Goal: Submit feedback/report problem

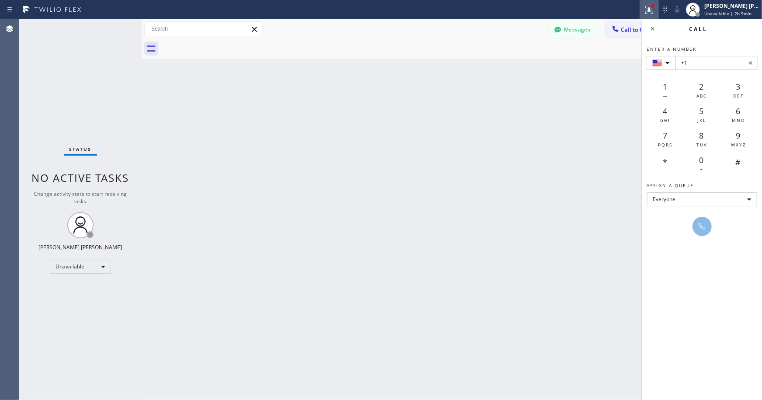
click at [646, 9] on icon at bounding box center [649, 9] width 10 height 10
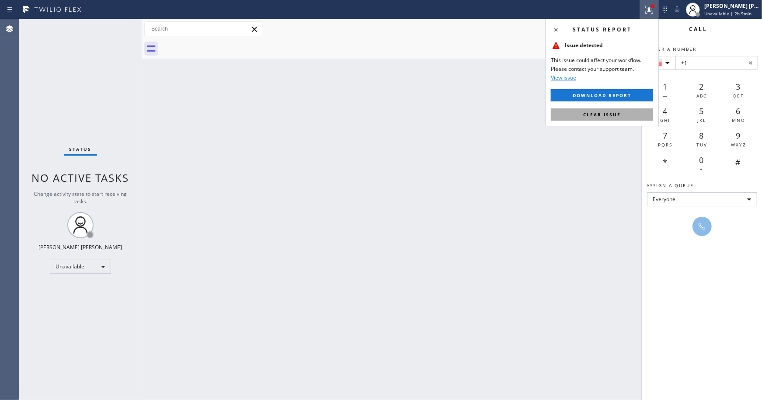
click at [634, 119] on button "Clear issue" at bounding box center [602, 114] width 102 height 12
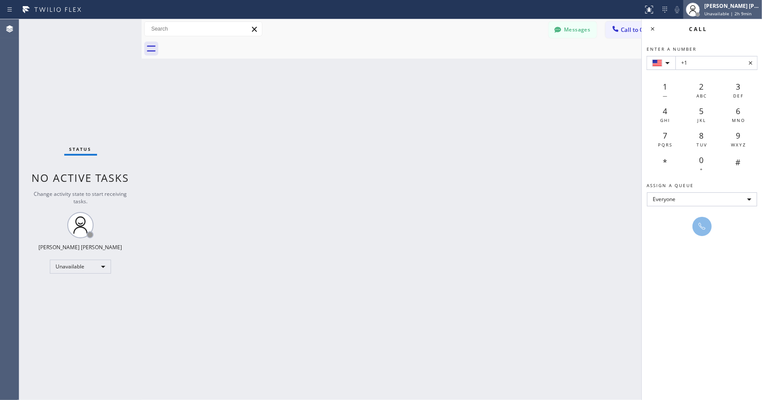
click at [737, 12] on span "Unavailable | 2h 9min" at bounding box center [727, 13] width 47 height 6
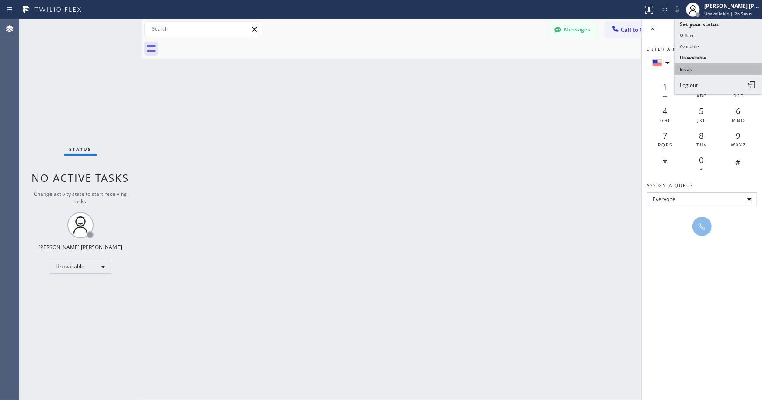
click at [719, 67] on button "Break" at bounding box center [717, 68] width 87 height 11
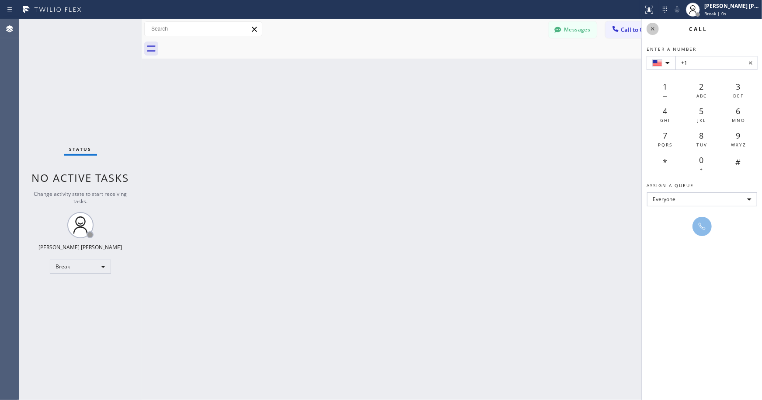
click at [655, 28] on icon at bounding box center [652, 29] width 10 height 10
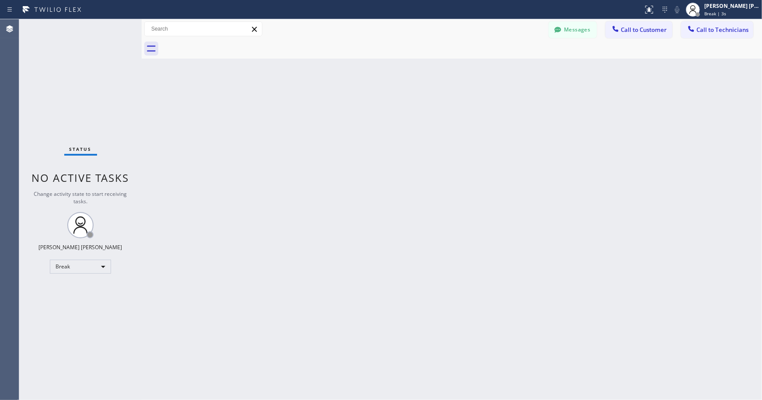
click at [230, 64] on div "Back to Dashboard Change Sender ID Customers Technicians Select a contact Outbo…" at bounding box center [452, 209] width 620 height 381
click at [268, 49] on div at bounding box center [461, 49] width 601 height 20
click at [449, 72] on div "Back to Dashboard Change Sender ID Customers Technicians Select a contact Outbo…" at bounding box center [452, 209] width 620 height 381
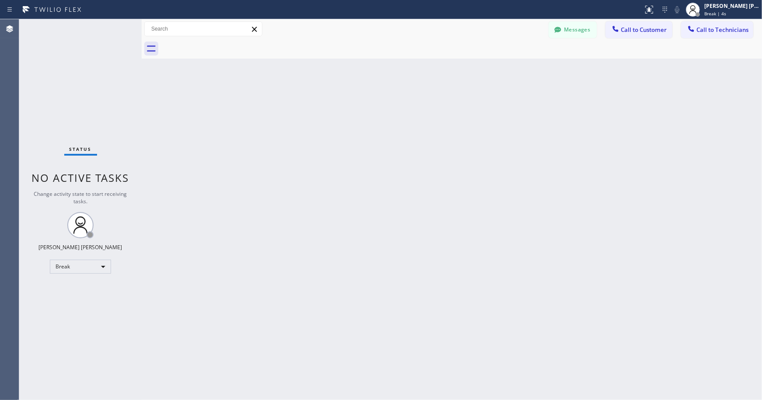
click at [449, 72] on div "Back to Dashboard Change Sender ID Customers Technicians Select a contact Outbo…" at bounding box center [452, 209] width 620 height 381
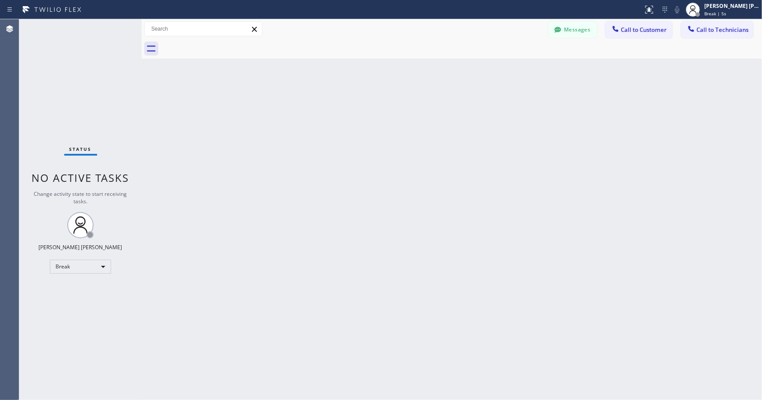
click at [449, 72] on div "Back to Dashboard Change Sender ID Customers Technicians Select a contact Outbo…" at bounding box center [452, 209] width 620 height 381
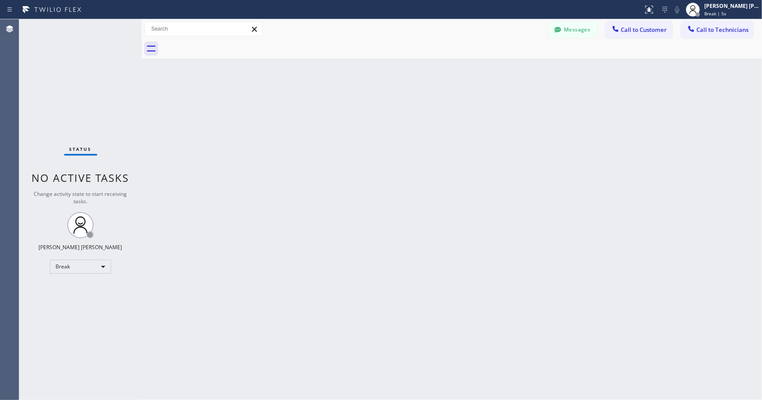
click at [449, 72] on div "Back to Dashboard Change Sender ID Customers Technicians Select a contact Outbo…" at bounding box center [452, 209] width 620 height 381
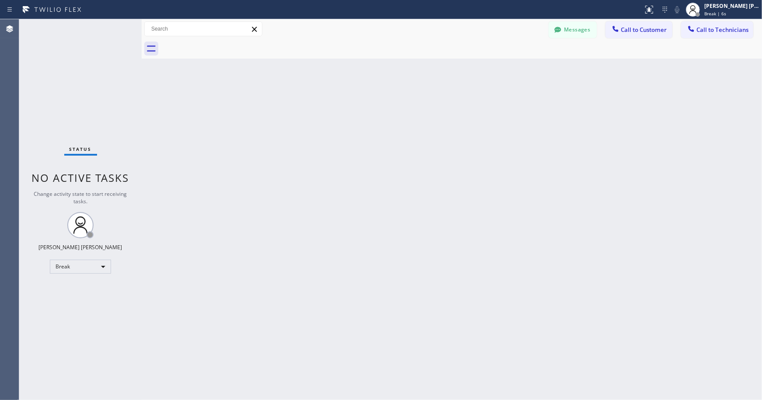
click at [449, 72] on div "Back to Dashboard Change Sender ID Customers Technicians Select a contact Outbo…" at bounding box center [452, 209] width 620 height 381
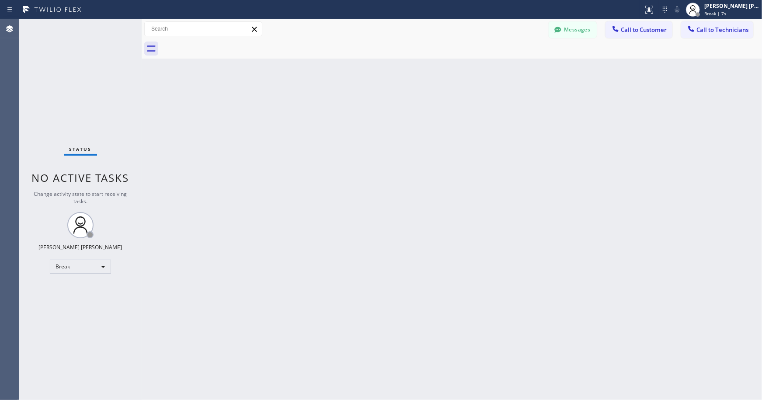
click at [450, 72] on div "Back to Dashboard Change Sender ID Customers Technicians Select a contact Outbo…" at bounding box center [452, 209] width 620 height 381
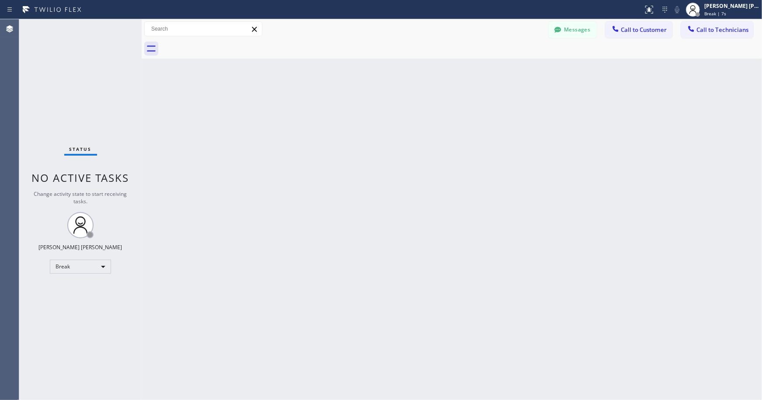
click at [450, 72] on div "Back to Dashboard Change Sender ID Customers Technicians Select a contact Outbo…" at bounding box center [452, 209] width 620 height 381
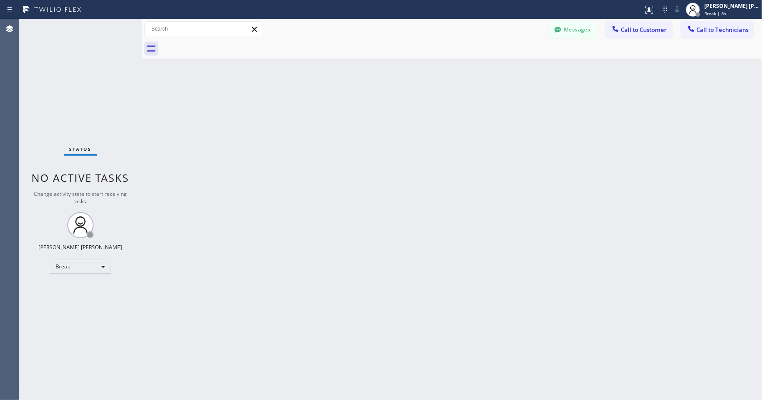
click at [450, 72] on div "Back to Dashboard Change Sender ID Customers Technicians Select a contact Outbo…" at bounding box center [452, 209] width 620 height 381
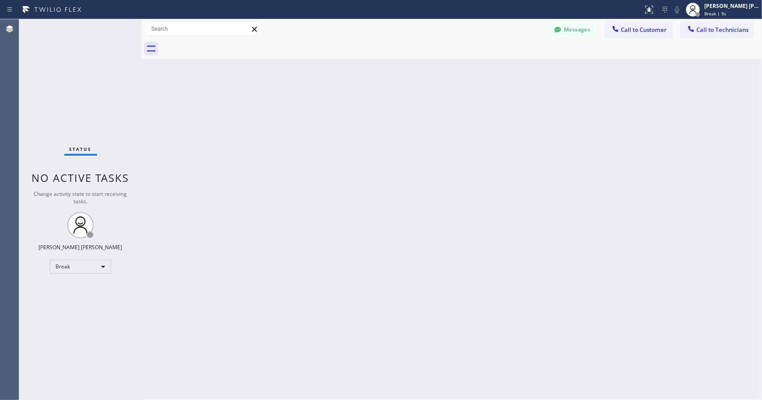
click at [450, 72] on div "Back to Dashboard Change Sender ID Customers Technicians Select a contact Outbo…" at bounding box center [452, 209] width 620 height 381
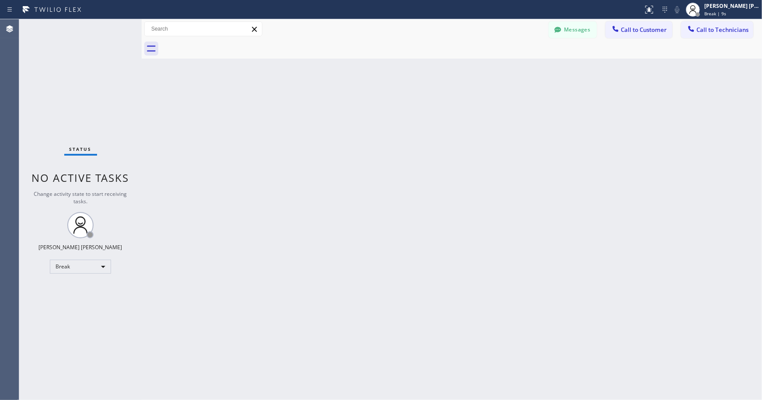
click at [450, 72] on div "Back to Dashboard Change Sender ID Customers Technicians Select a contact Outbo…" at bounding box center [452, 209] width 620 height 381
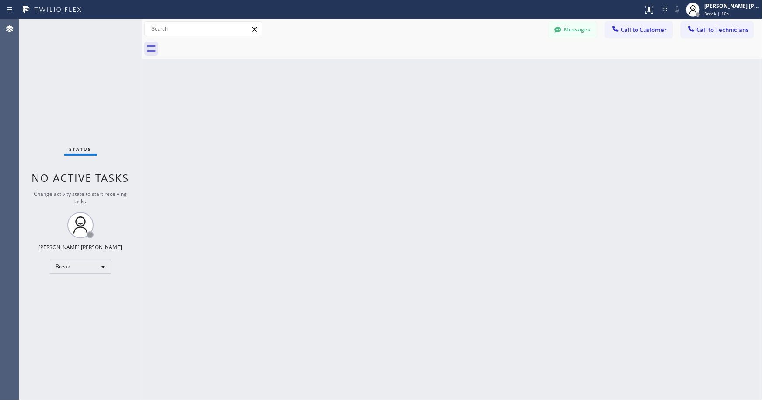
click at [450, 72] on div "Back to Dashboard Change Sender ID Customers Technicians Select a contact Outbo…" at bounding box center [452, 209] width 620 height 381
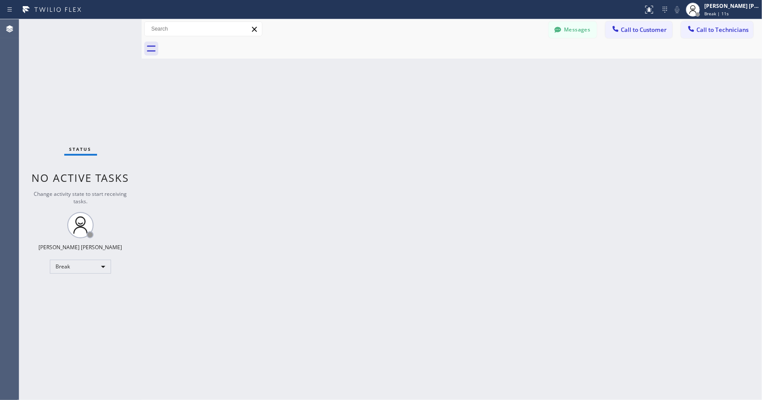
click at [450, 72] on div "Back to Dashboard Change Sender ID Customers Technicians Select a contact Outbo…" at bounding box center [452, 209] width 620 height 381
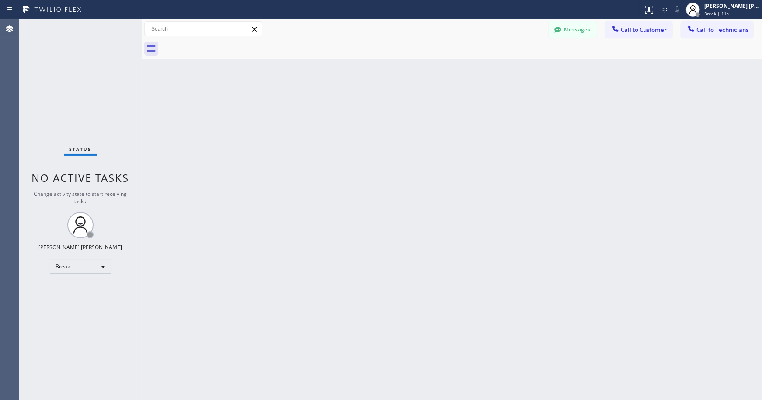
click at [450, 72] on div "Back to Dashboard Change Sender ID Customers Technicians Select a contact Outbo…" at bounding box center [452, 209] width 620 height 381
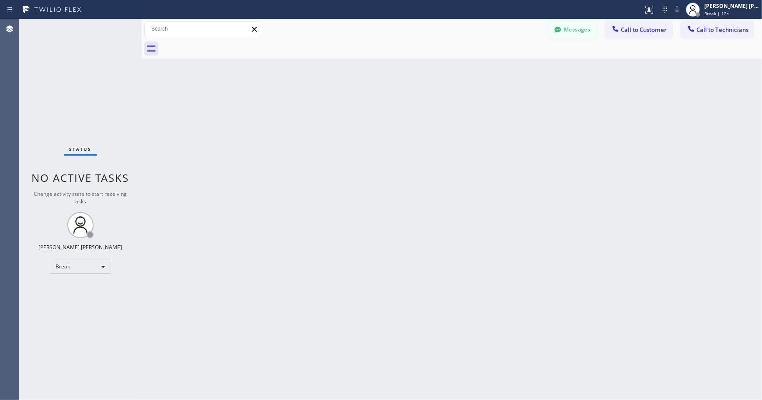
click at [450, 72] on div "Back to Dashboard Change Sender ID Customers Technicians Select a contact Outbo…" at bounding box center [452, 209] width 620 height 381
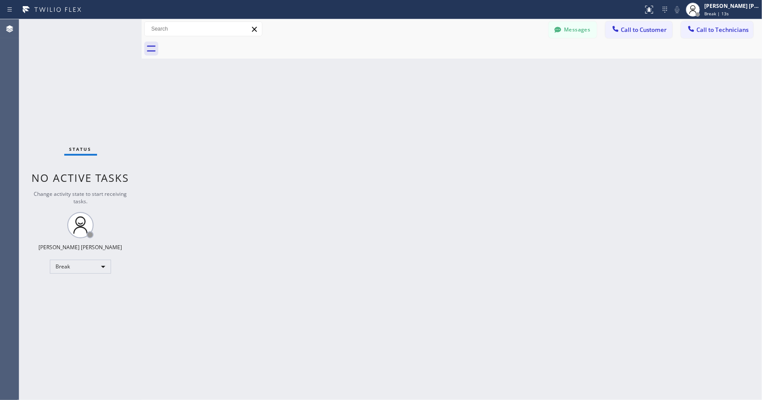
click at [450, 72] on div "Back to Dashboard Change Sender ID Customers Technicians Select a contact Outbo…" at bounding box center [452, 209] width 620 height 381
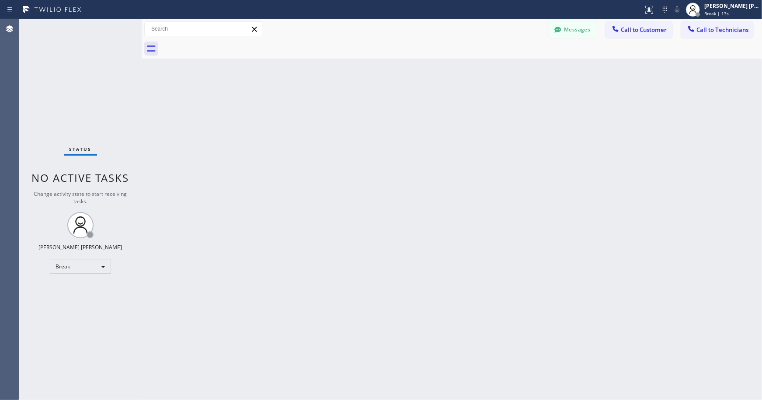
click at [450, 72] on div "Back to Dashboard Change Sender ID Customers Technicians Select a contact Outbo…" at bounding box center [452, 209] width 620 height 381
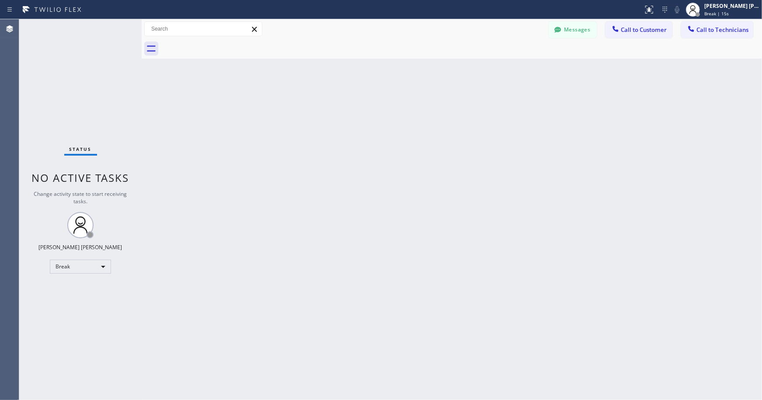
click at [450, 72] on div "Back to Dashboard Change Sender ID Customers Technicians Select a contact Outbo…" at bounding box center [452, 209] width 620 height 381
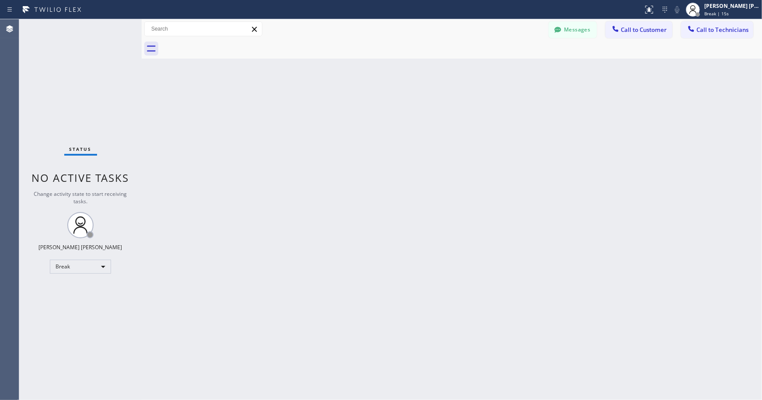
click at [450, 72] on div "Back to Dashboard Change Sender ID Customers Technicians Select a contact Outbo…" at bounding box center [452, 209] width 620 height 381
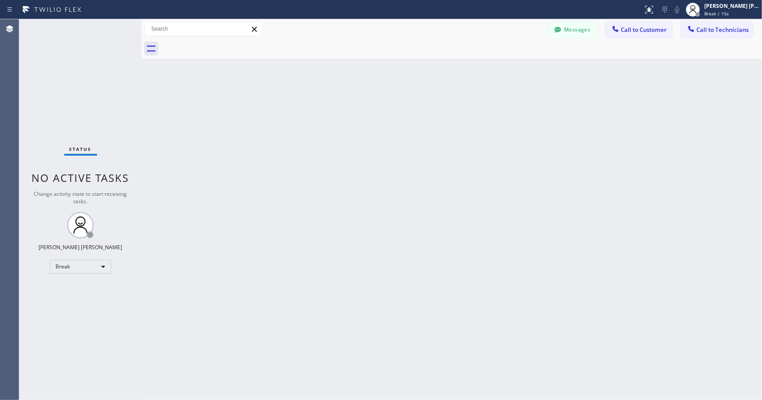
click at [450, 72] on div "Back to Dashboard Change Sender ID Customers Technicians Select a contact Outbo…" at bounding box center [452, 209] width 620 height 381
click at [558, 33] on div "Status report No issues detected If you experience an issue, please download th…" at bounding box center [381, 200] width 762 height 400
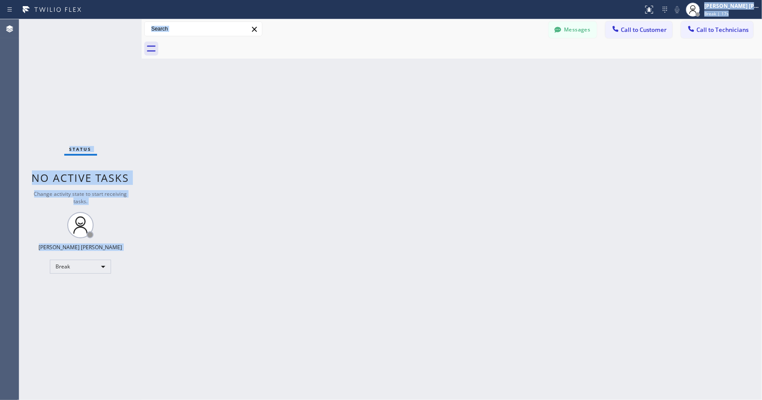
click at [543, 159] on div "Back to Dashboard Change Sender ID Customers Technicians Select a contact Outbo…" at bounding box center [452, 209] width 620 height 381
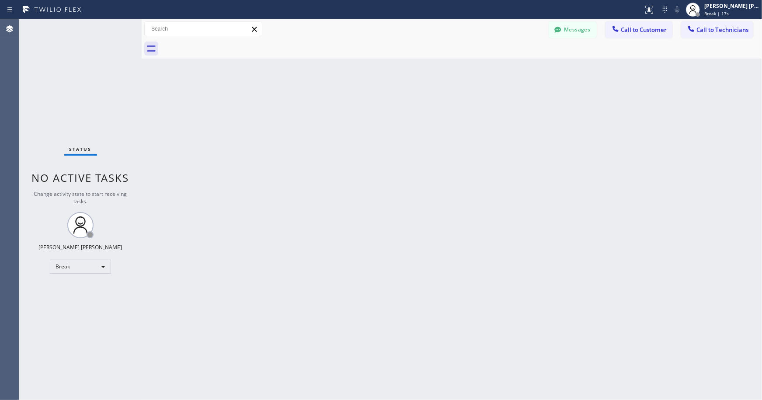
click at [541, 163] on div "Back to Dashboard Change Sender ID Customers Technicians Select a contact Outbo…" at bounding box center [452, 209] width 620 height 381
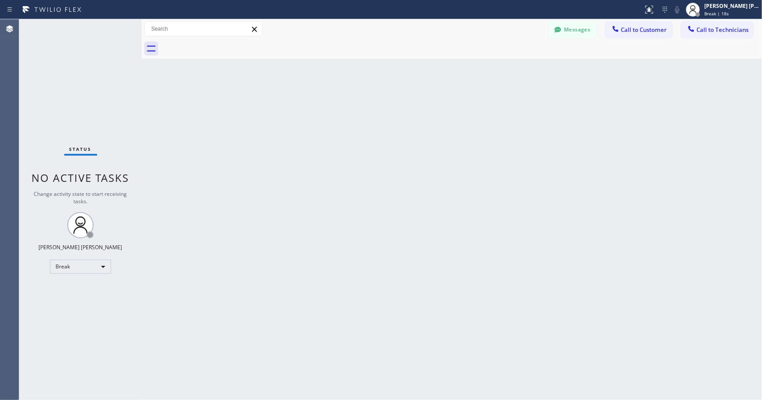
click at [541, 163] on div "Back to Dashboard Change Sender ID Customers Technicians Select a contact Outbo…" at bounding box center [452, 209] width 620 height 381
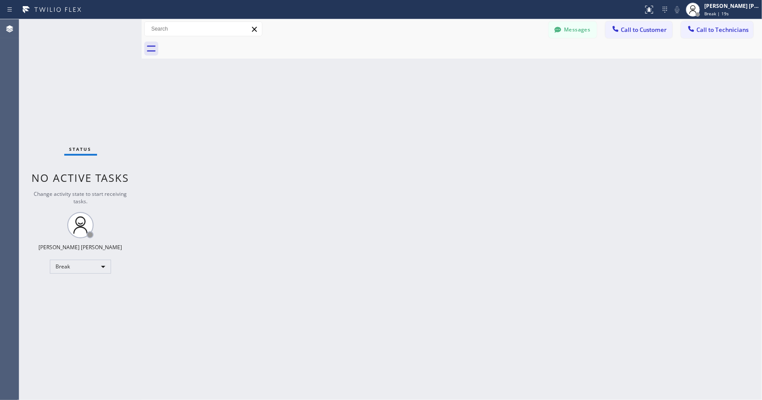
click at [541, 163] on div "Back to Dashboard Change Sender ID Customers Technicians Select a contact Outbo…" at bounding box center [452, 209] width 620 height 381
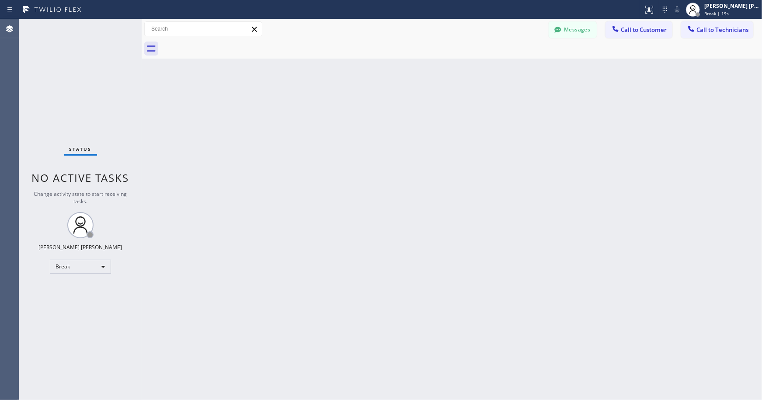
click at [541, 163] on div "Back to Dashboard Change Sender ID Customers Technicians Select a contact Outbo…" at bounding box center [452, 209] width 620 height 381
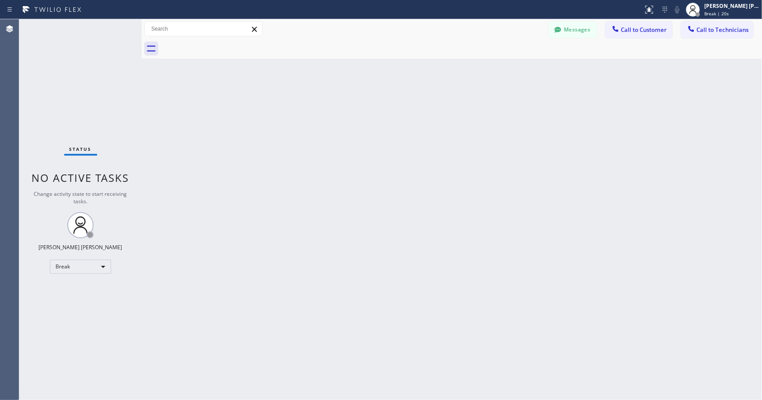
click at [541, 163] on div "Back to Dashboard Change Sender ID Customers Technicians Select a contact Outbo…" at bounding box center [452, 209] width 620 height 381
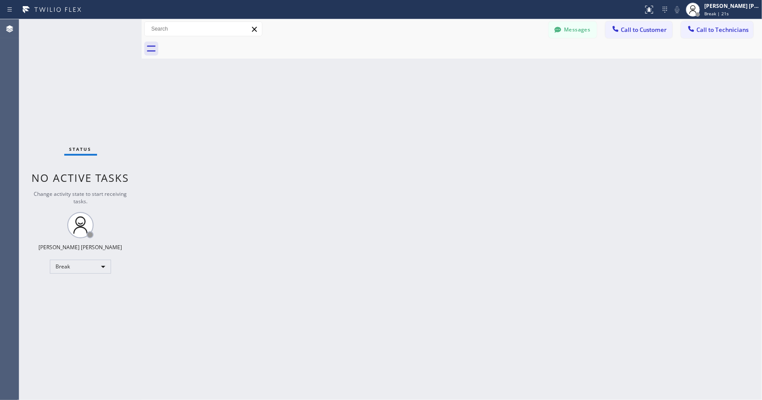
click at [541, 163] on div "Back to Dashboard Change Sender ID Customers Technicians Select a contact Outbo…" at bounding box center [452, 209] width 620 height 381
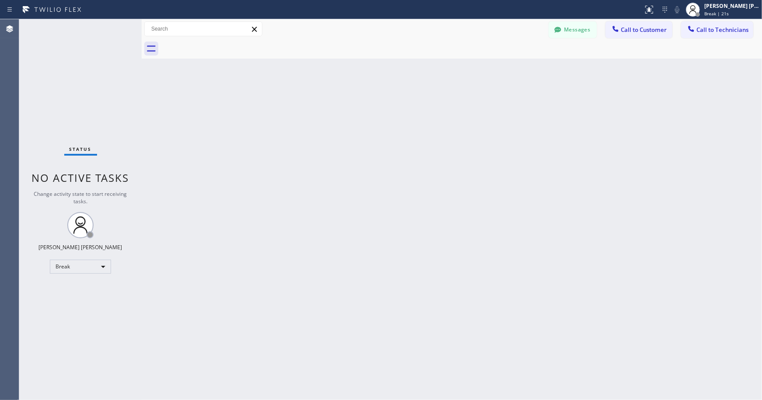
click at [541, 163] on div "Back to Dashboard Change Sender ID Customers Technicians Select a contact Outbo…" at bounding box center [452, 209] width 620 height 381
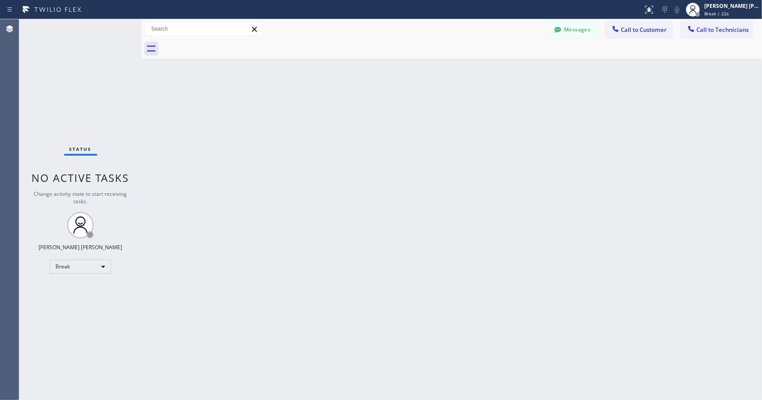
click at [541, 163] on div "Back to Dashboard Change Sender ID Customers Technicians Select a contact Outbo…" at bounding box center [452, 209] width 620 height 381
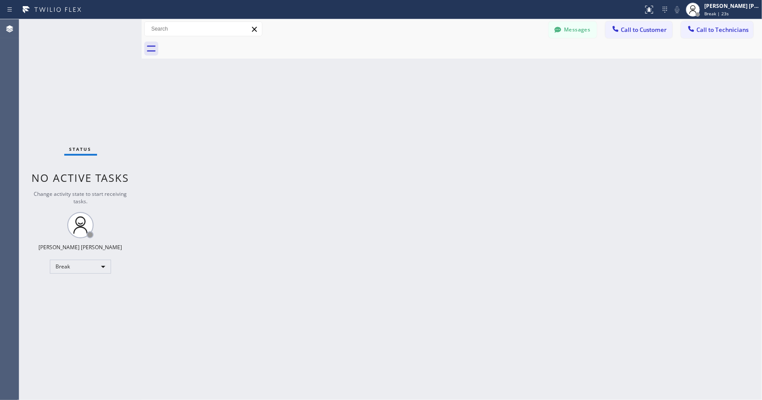
click at [541, 163] on div "Back to Dashboard Change Sender ID Customers Technicians Select a contact Outbo…" at bounding box center [452, 209] width 620 height 381
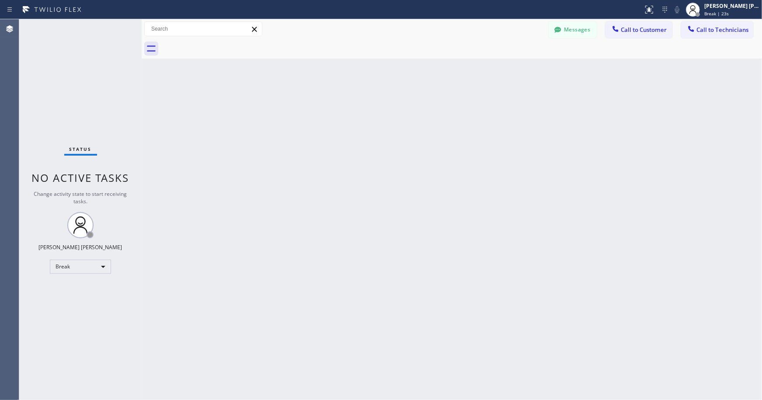
click at [541, 163] on div "Back to Dashboard Change Sender ID Customers Technicians Select a contact Outbo…" at bounding box center [452, 209] width 620 height 381
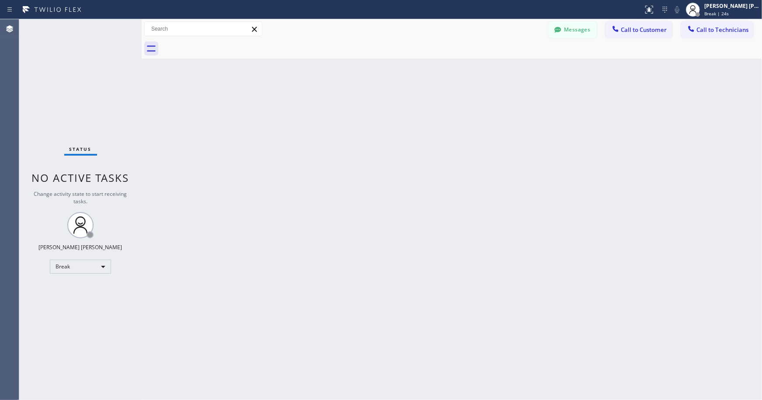
click at [541, 163] on div "Back to Dashboard Change Sender ID Customers Technicians Select a contact Outbo…" at bounding box center [452, 209] width 620 height 381
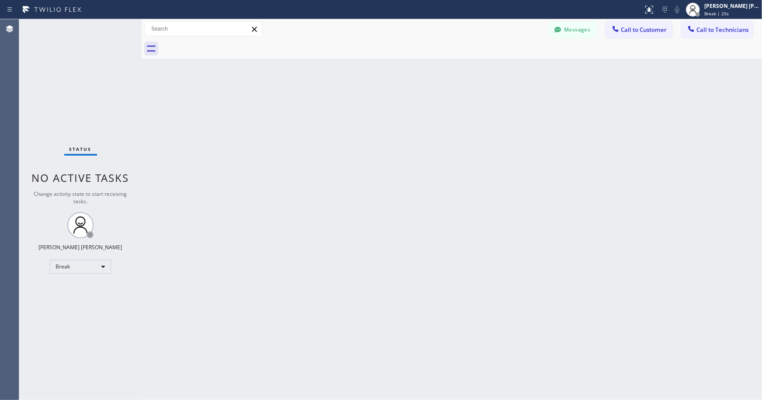
click at [541, 163] on div "Back to Dashboard Change Sender ID Customers Technicians Select a contact Outbo…" at bounding box center [452, 209] width 620 height 381
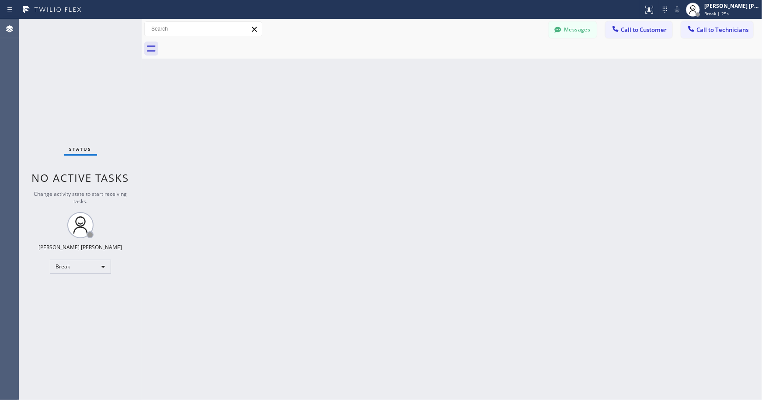
click at [541, 163] on div "Back to Dashboard Change Sender ID Customers Technicians Select a contact Outbo…" at bounding box center [452, 209] width 620 height 381
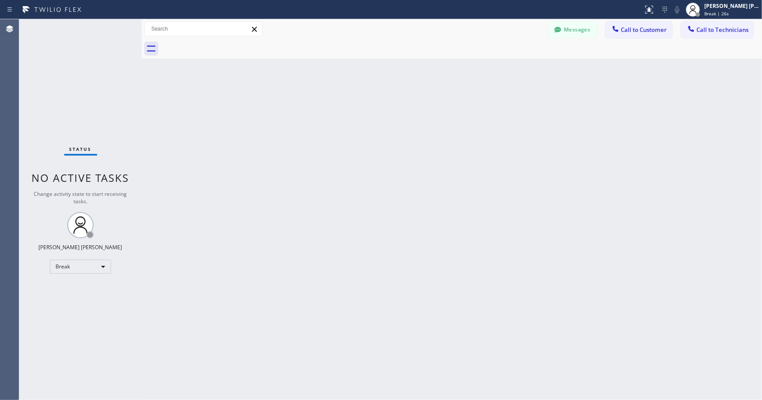
click at [541, 163] on div "Back to Dashboard Change Sender ID Customers Technicians Select a contact Outbo…" at bounding box center [452, 209] width 620 height 381
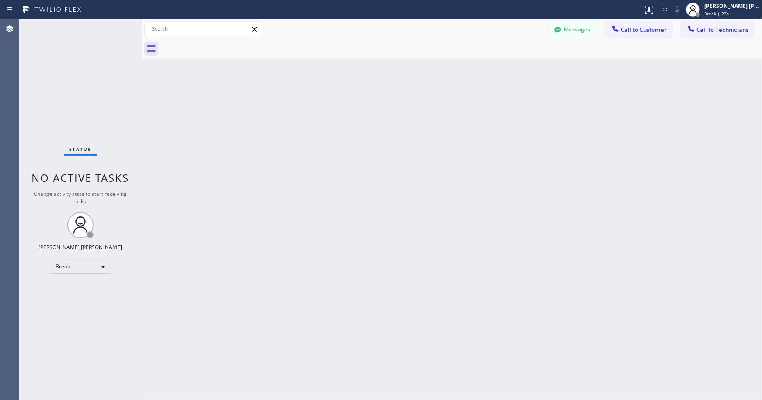
click at [541, 163] on div "Back to Dashboard Change Sender ID Customers Technicians Select a contact Outbo…" at bounding box center [452, 209] width 620 height 381
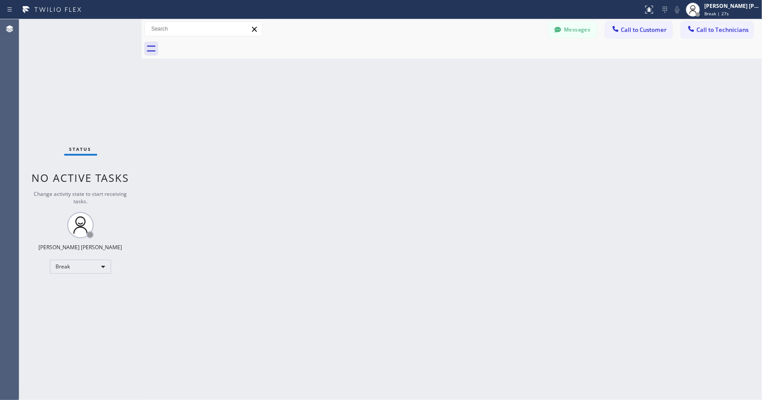
click at [541, 163] on div "Back to Dashboard Change Sender ID Customers Technicians Select a contact Outbo…" at bounding box center [452, 209] width 620 height 381
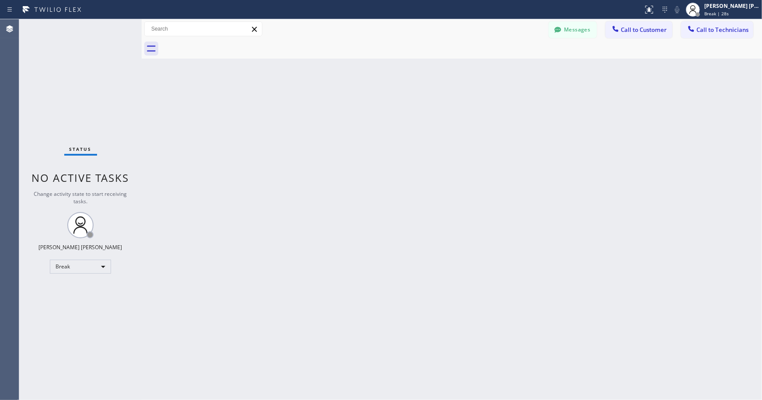
click at [541, 163] on div "Back to Dashboard Change Sender ID Customers Technicians Select a contact Outbo…" at bounding box center [452, 209] width 620 height 381
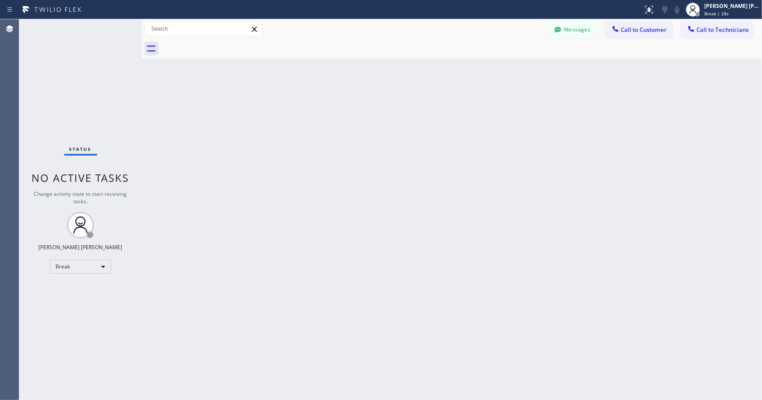
click at [541, 163] on div "Back to Dashboard Change Sender ID Customers Technicians Select a contact Outbo…" at bounding box center [452, 209] width 620 height 381
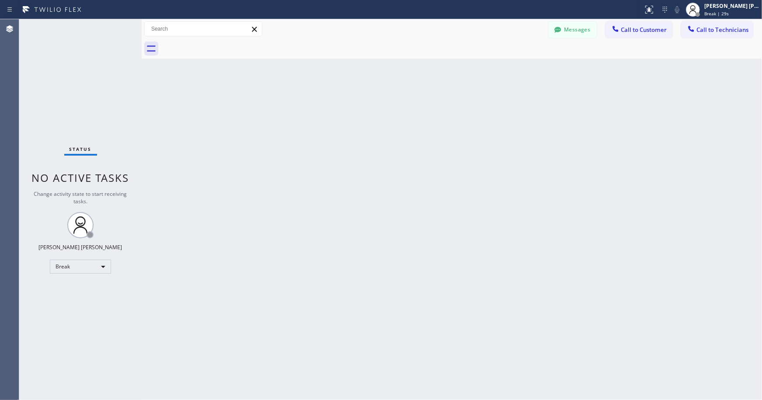
click at [541, 163] on div "Back to Dashboard Change Sender ID Customers Technicians Select a contact Outbo…" at bounding box center [452, 209] width 620 height 381
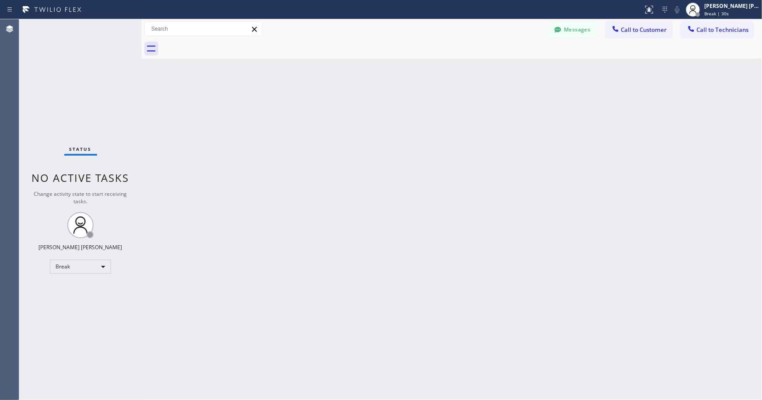
click at [541, 163] on div "Back to Dashboard Change Sender ID Customers Technicians Select a contact Outbo…" at bounding box center [452, 209] width 620 height 381
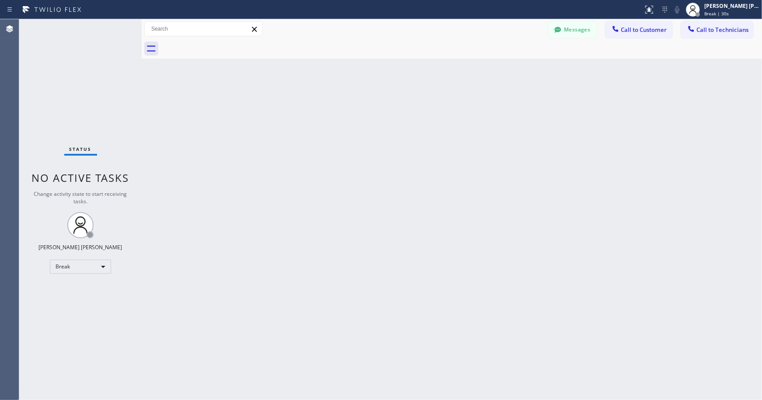
click at [541, 163] on div "Back to Dashboard Change Sender ID Customers Technicians Select a contact Outbo…" at bounding box center [452, 209] width 620 height 381
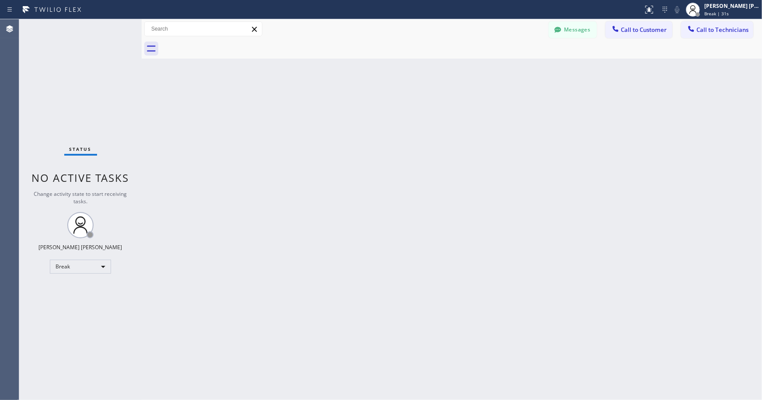
click at [541, 163] on div "Back to Dashboard Change Sender ID Customers Technicians Select a contact Outbo…" at bounding box center [452, 209] width 620 height 381
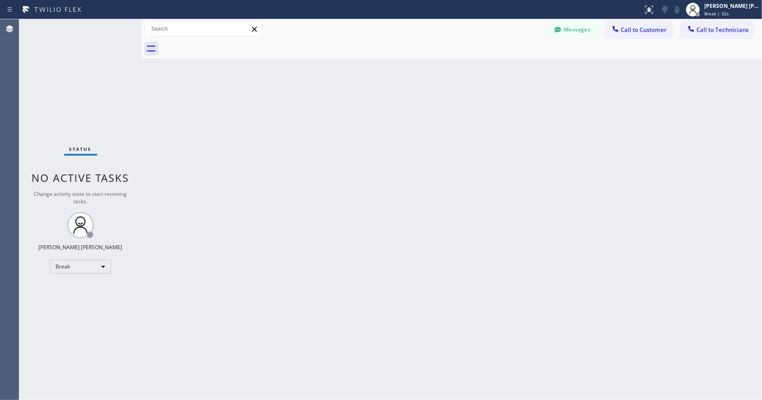
click at [541, 163] on div "Back to Dashboard Change Sender ID Customers Technicians Select a contact Outbo…" at bounding box center [452, 209] width 620 height 381
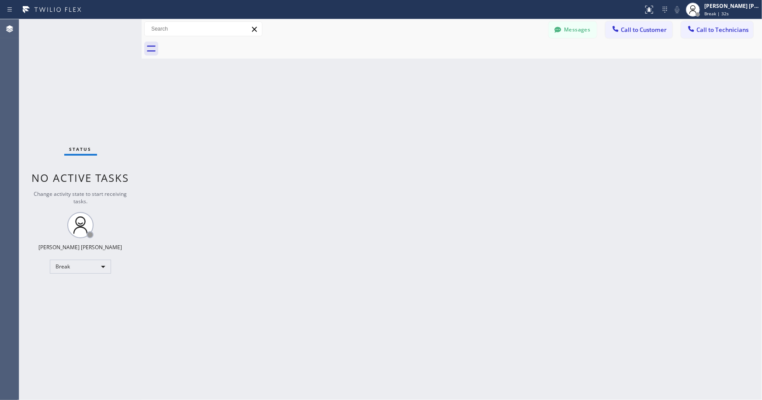
click at [541, 163] on div "Back to Dashboard Change Sender ID Customers Technicians Select a contact Outbo…" at bounding box center [452, 209] width 620 height 381
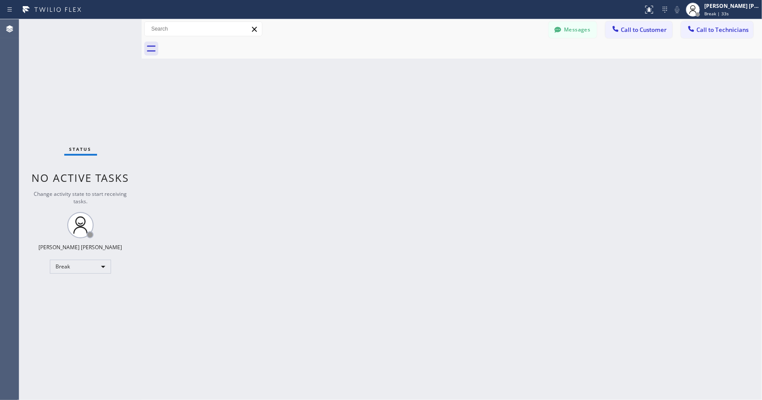
click at [541, 163] on div "Back to Dashboard Change Sender ID Customers Technicians Select a contact Outbo…" at bounding box center [452, 209] width 620 height 381
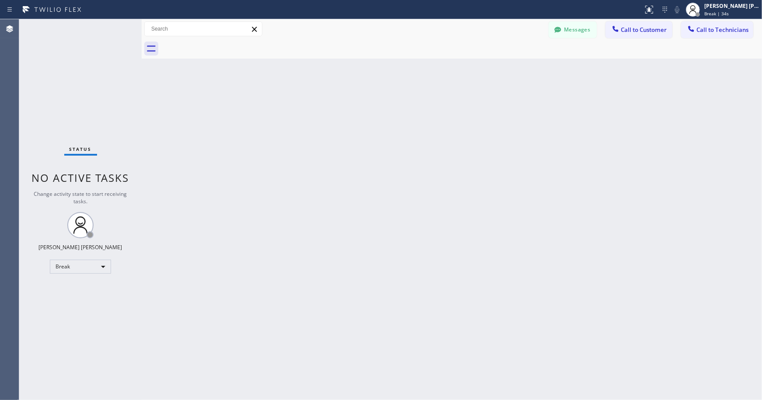
click at [541, 163] on div "Back to Dashboard Change Sender ID Customers Technicians Select a contact Outbo…" at bounding box center [452, 209] width 620 height 381
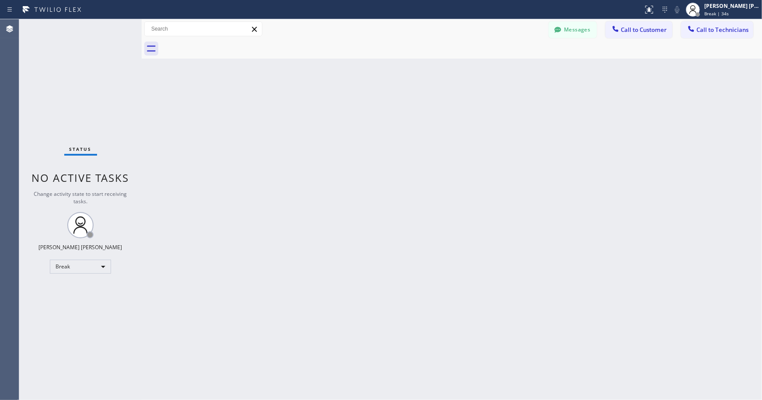
click at [541, 163] on div "Back to Dashboard Change Sender ID Customers Technicians Select a contact Outbo…" at bounding box center [452, 209] width 620 height 381
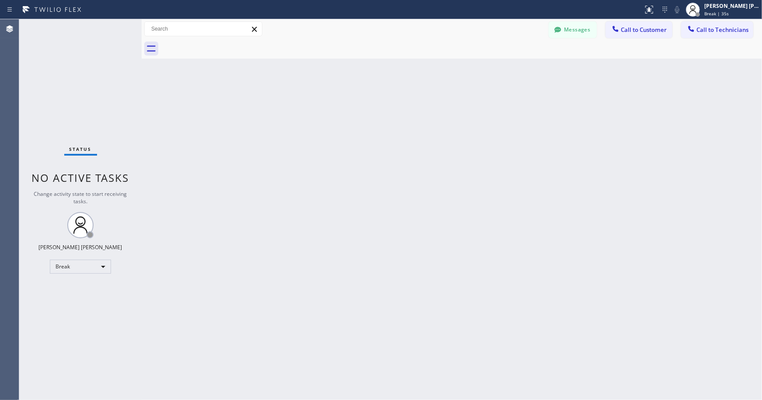
click at [541, 163] on div "Back to Dashboard Change Sender ID Customers Technicians Select a contact Outbo…" at bounding box center [452, 209] width 620 height 381
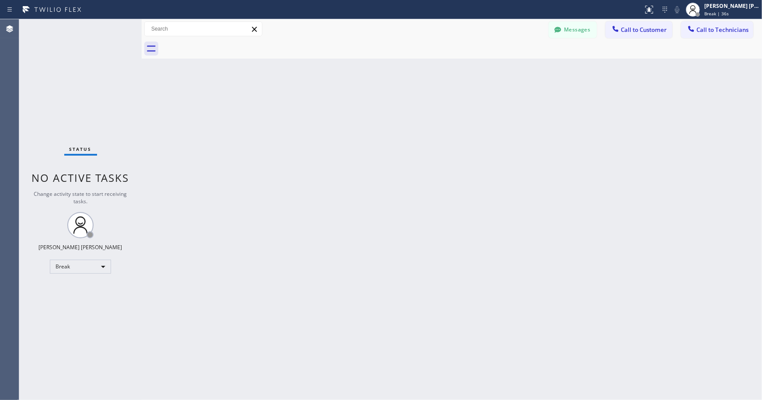
click at [541, 163] on div "Back to Dashboard Change Sender ID Customers Technicians Select a contact Outbo…" at bounding box center [452, 209] width 620 height 381
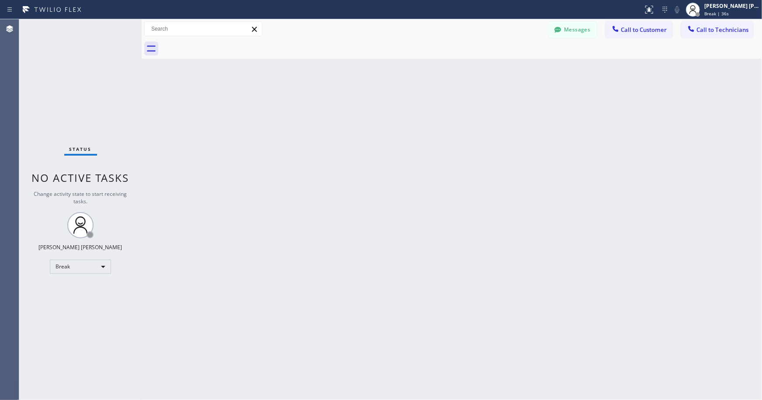
click at [541, 163] on div "Back to Dashboard Change Sender ID Customers Technicians Select a contact Outbo…" at bounding box center [452, 209] width 620 height 381
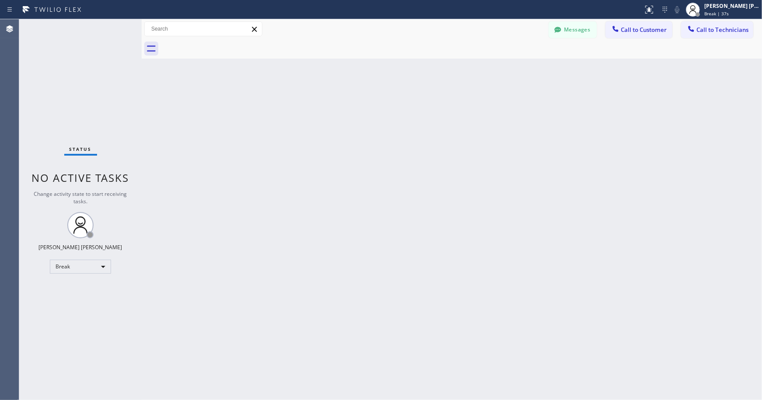
click at [541, 163] on div "Back to Dashboard Change Sender ID Customers Technicians Select a contact Outbo…" at bounding box center [452, 209] width 620 height 381
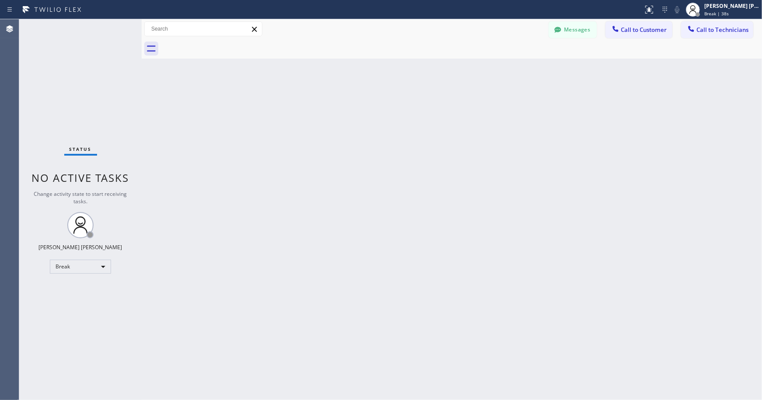
click at [541, 163] on div "Back to Dashboard Change Sender ID Customers Technicians Select a contact Outbo…" at bounding box center [452, 209] width 620 height 381
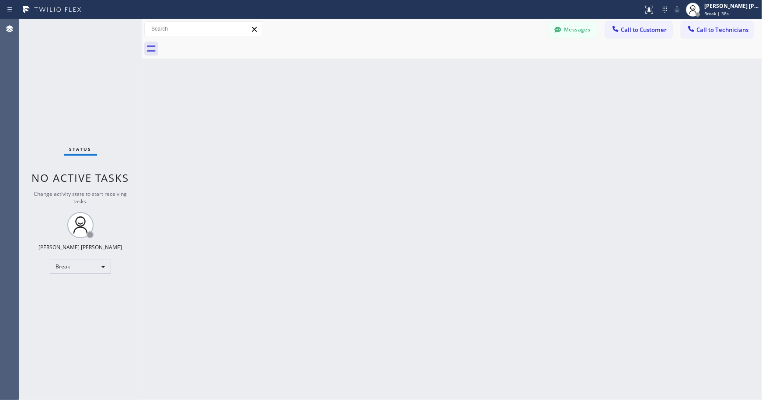
click at [541, 163] on div "Back to Dashboard Change Sender ID Customers Technicians Select a contact Outbo…" at bounding box center [452, 209] width 620 height 381
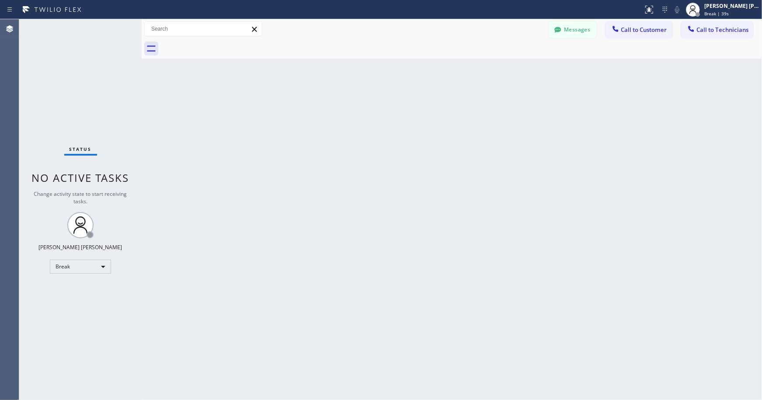
click at [541, 163] on div "Back to Dashboard Change Sender ID Customers Technicians Select a contact Outbo…" at bounding box center [452, 209] width 620 height 381
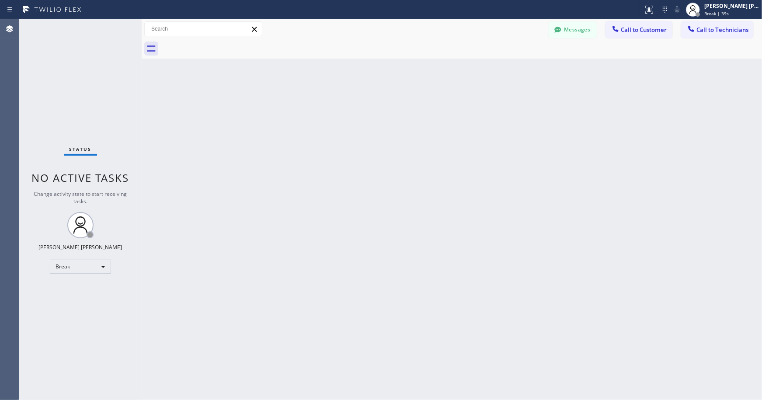
click at [541, 163] on div "Back to Dashboard Change Sender ID Customers Technicians Select a contact Outbo…" at bounding box center [452, 209] width 620 height 381
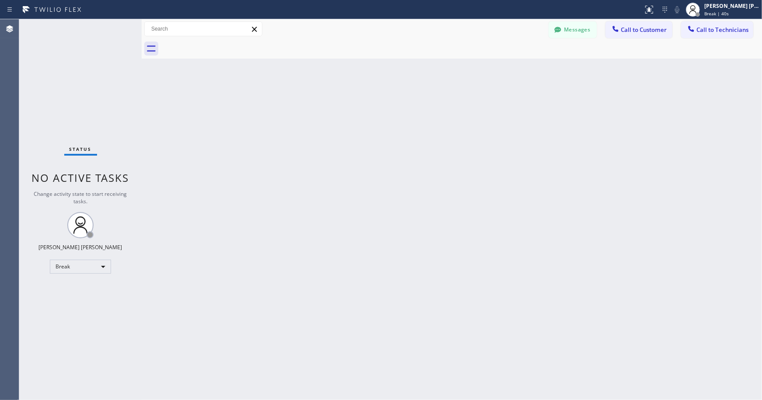
click at [541, 163] on div "Back to Dashboard Change Sender ID Customers Technicians Select a contact Outbo…" at bounding box center [452, 209] width 620 height 381
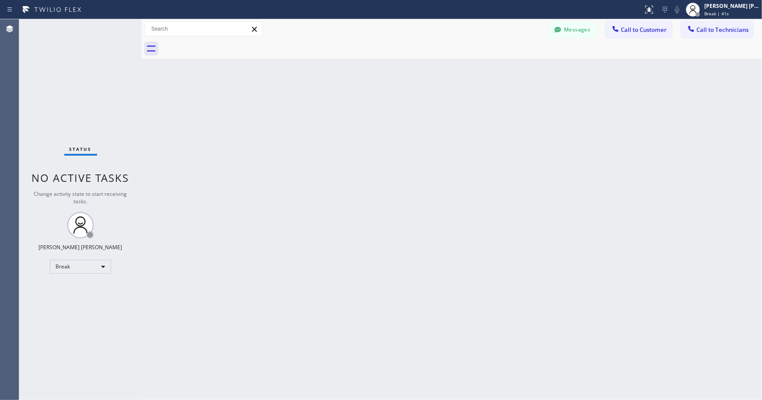
click at [541, 163] on div "Back to Dashboard Change Sender ID Customers Technicians Select a contact Outbo…" at bounding box center [452, 209] width 620 height 381
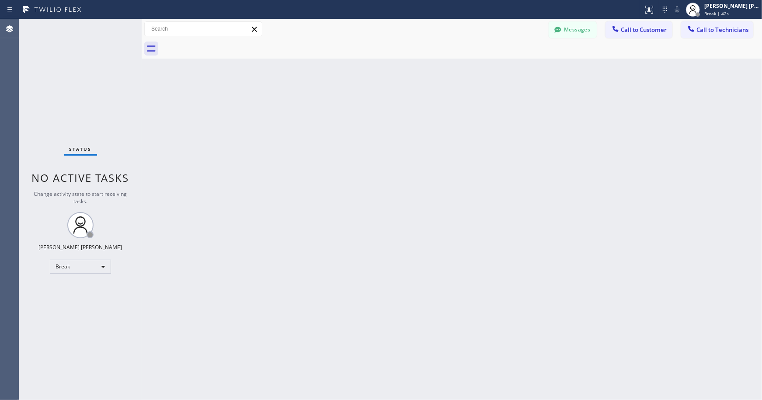
click at [541, 163] on div "Back to Dashboard Change Sender ID Customers Technicians Select a contact Outbo…" at bounding box center [452, 209] width 620 height 381
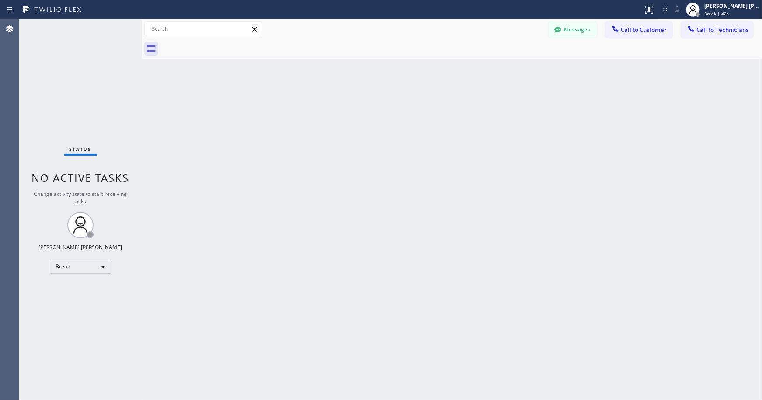
click at [541, 163] on div "Back to Dashboard Change Sender ID Customers Technicians Select a contact Outbo…" at bounding box center [452, 209] width 620 height 381
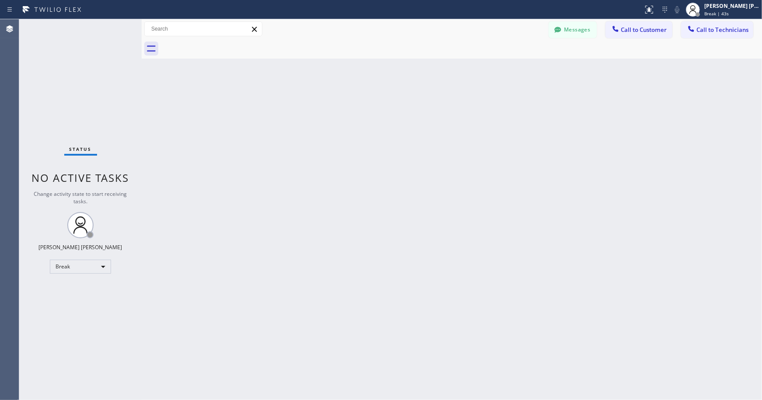
click at [541, 163] on div "Back to Dashboard Change Sender ID Customers Technicians Select a contact Outbo…" at bounding box center [452, 209] width 620 height 381
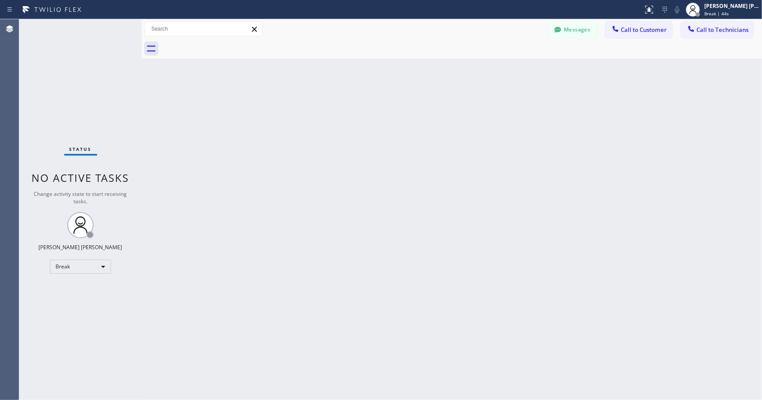
click at [541, 163] on div "Back to Dashboard Change Sender ID Customers Technicians Select a contact Outbo…" at bounding box center [452, 209] width 620 height 381
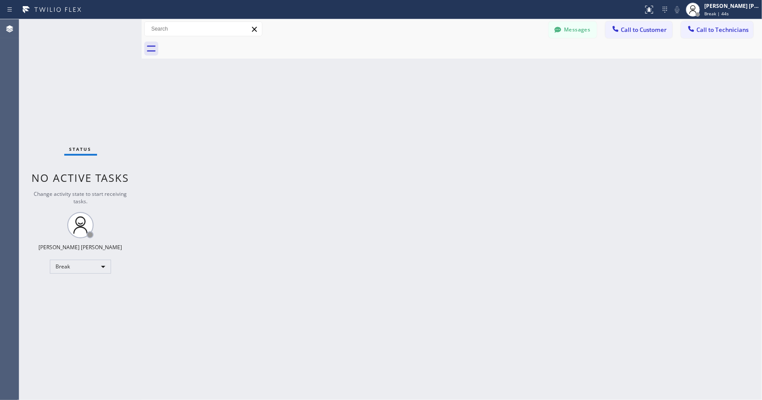
click at [541, 163] on div "Back to Dashboard Change Sender ID Customers Technicians Select a contact Outbo…" at bounding box center [452, 209] width 620 height 381
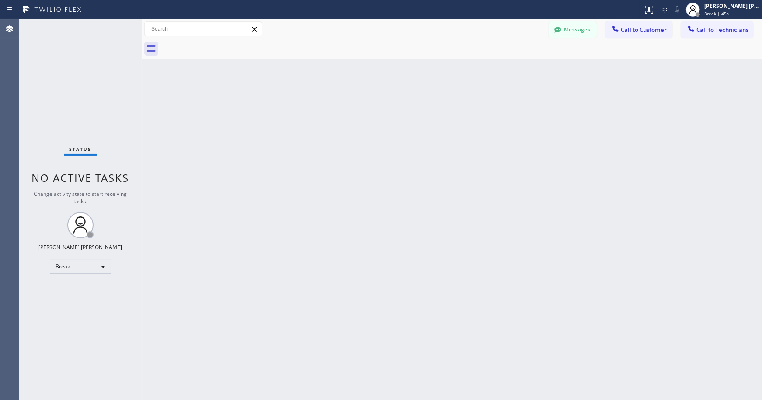
click at [541, 163] on div "Back to Dashboard Change Sender ID Customers Technicians Select a contact Outbo…" at bounding box center [452, 209] width 620 height 381
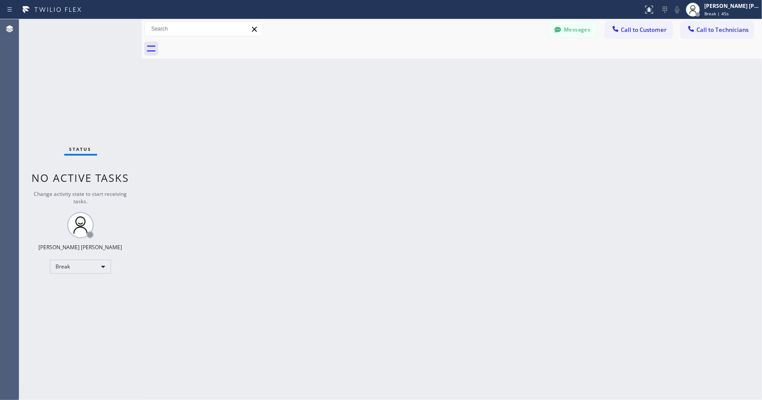
click at [541, 163] on div "Back to Dashboard Change Sender ID Customers Technicians Select a contact Outbo…" at bounding box center [452, 209] width 620 height 381
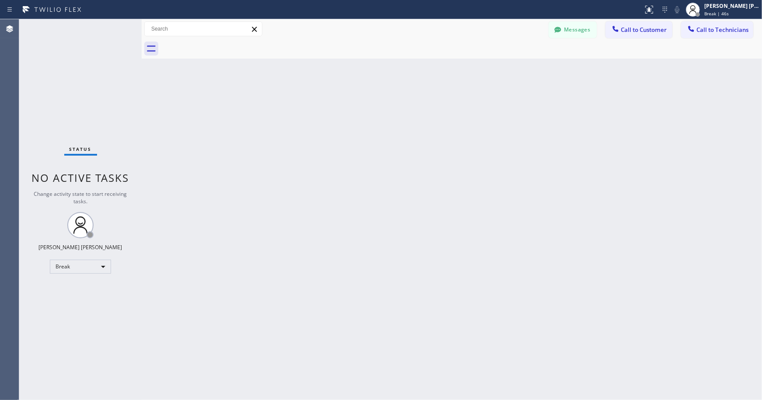
click at [541, 163] on div "Back to Dashboard Change Sender ID Customers Technicians Select a contact Outbo…" at bounding box center [452, 209] width 620 height 381
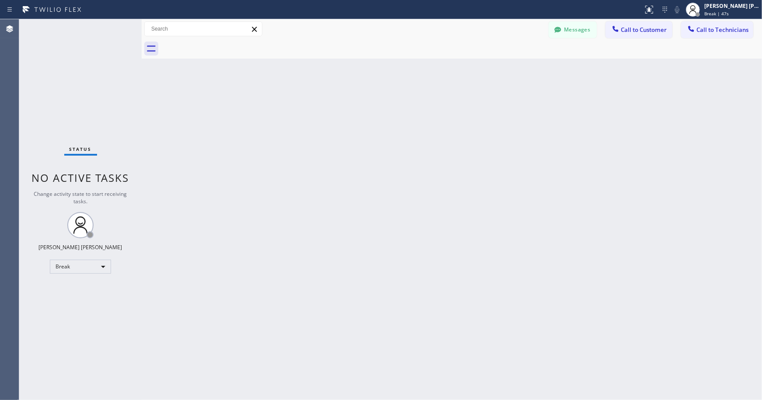
click at [541, 163] on div "Back to Dashboard Change Sender ID Customers Technicians Select a contact Outbo…" at bounding box center [452, 209] width 620 height 381
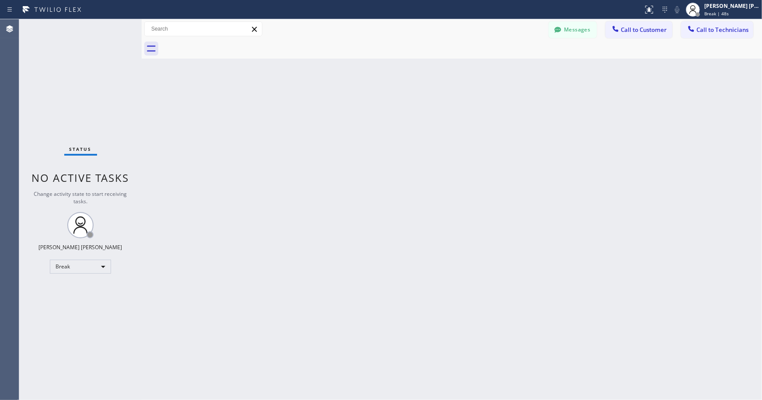
click at [541, 163] on div "Back to Dashboard Change Sender ID Customers Technicians Select a contact Outbo…" at bounding box center [452, 209] width 620 height 381
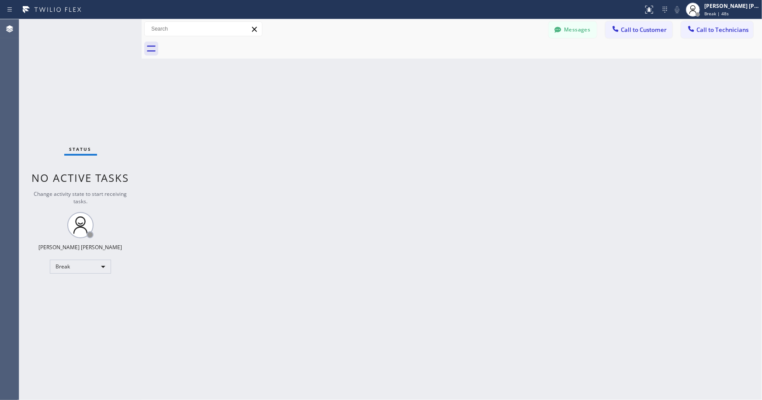
click at [541, 163] on div "Back to Dashboard Change Sender ID Customers Technicians Select a contact Outbo…" at bounding box center [452, 209] width 620 height 381
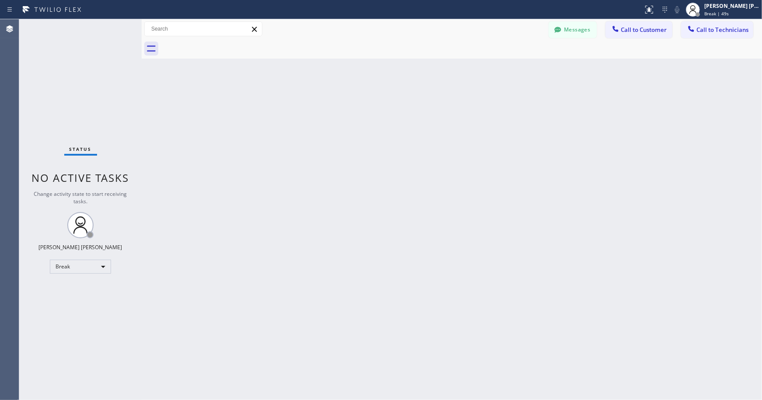
click at [541, 163] on div "Back to Dashboard Change Sender ID Customers Technicians Select a contact Outbo…" at bounding box center [452, 209] width 620 height 381
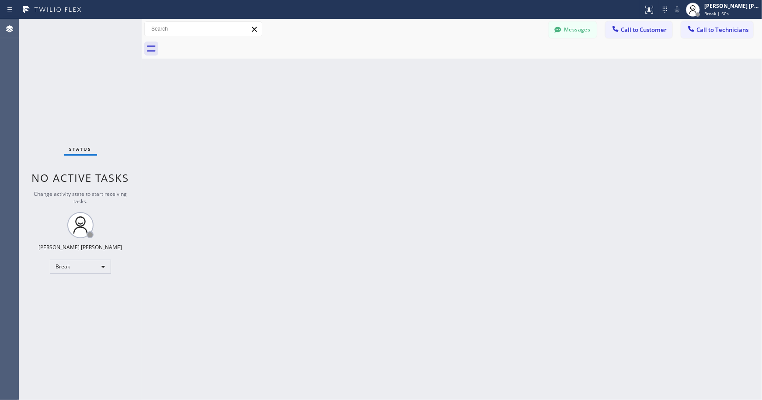
click at [541, 163] on div "Back to Dashboard Change Sender ID Customers Technicians Select a contact Outbo…" at bounding box center [452, 209] width 620 height 381
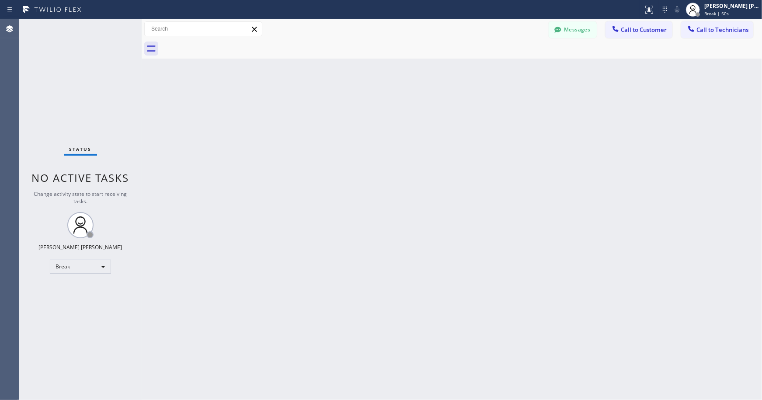
click at [541, 163] on div "Back to Dashboard Change Sender ID Customers Technicians Select a contact Outbo…" at bounding box center [452, 209] width 620 height 381
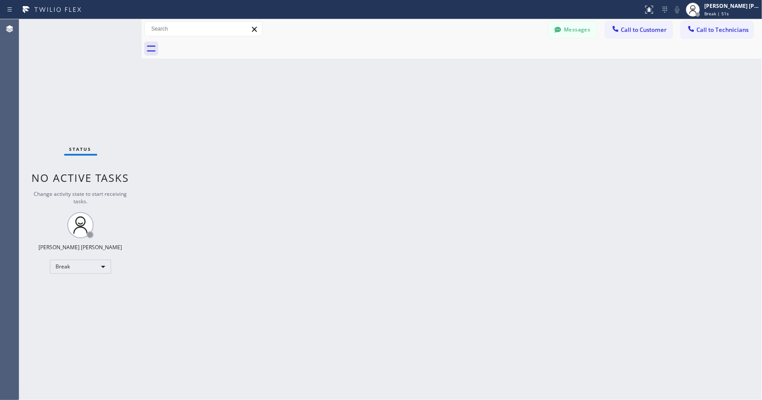
click at [541, 163] on div "Back to Dashboard Change Sender ID Customers Technicians Select a contact Outbo…" at bounding box center [452, 209] width 620 height 381
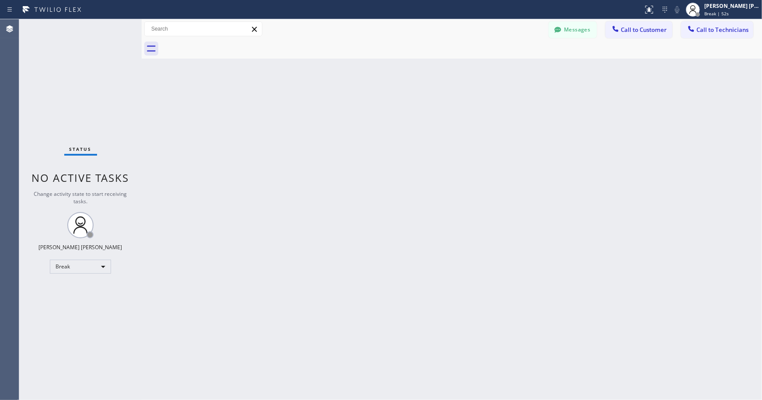
click at [541, 163] on div "Back to Dashboard Change Sender ID Customers Technicians Select a contact Outbo…" at bounding box center [452, 209] width 620 height 381
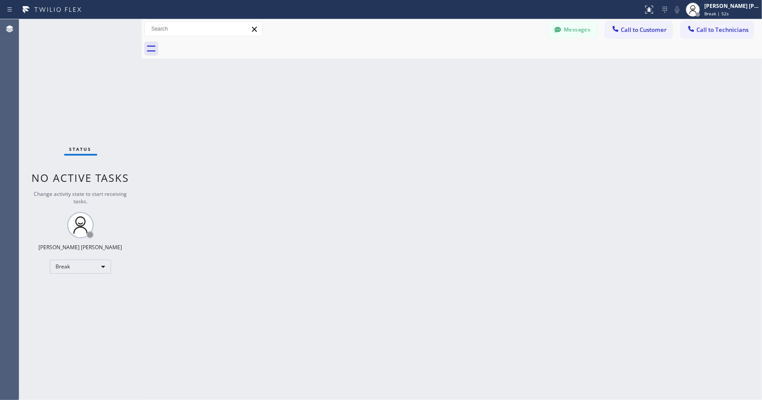
click at [541, 163] on div "Back to Dashboard Change Sender ID Customers Technicians Select a contact Outbo…" at bounding box center [452, 209] width 620 height 381
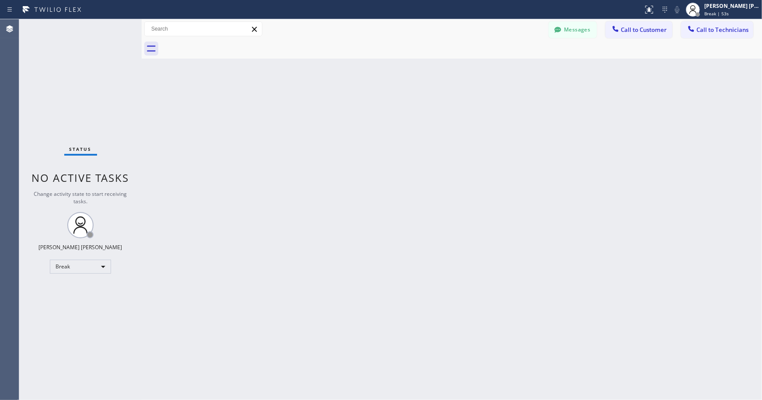
click at [541, 163] on div "Back to Dashboard Change Sender ID Customers Technicians Select a contact Outbo…" at bounding box center [452, 209] width 620 height 381
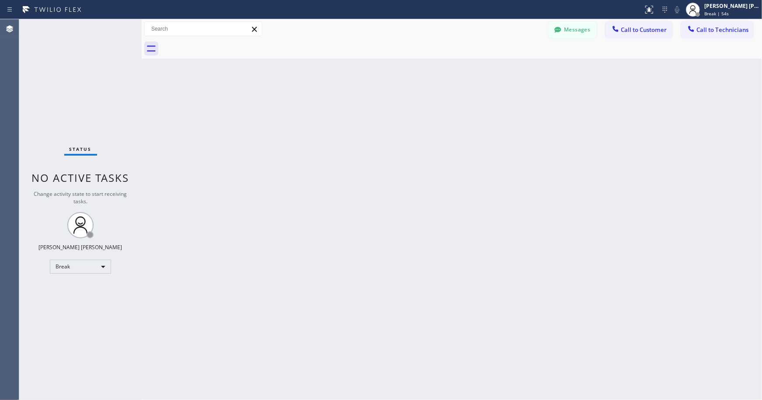
click at [541, 163] on div "Back to Dashboard Change Sender ID Customers Technicians Select a contact Outbo…" at bounding box center [452, 209] width 620 height 381
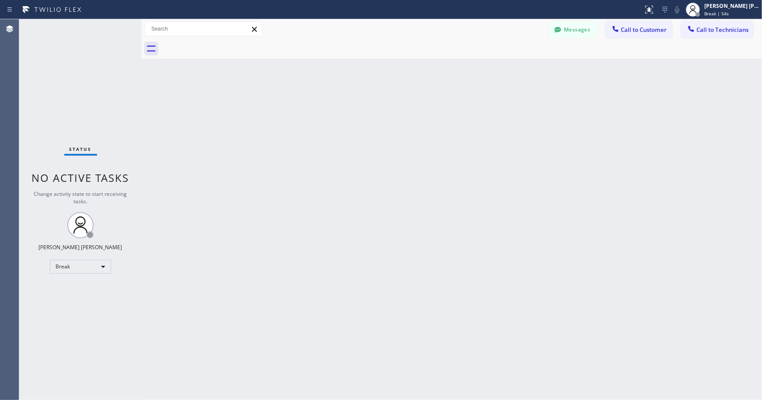
click at [541, 163] on div "Back to Dashboard Change Sender ID Customers Technicians Select a contact Outbo…" at bounding box center [452, 209] width 620 height 381
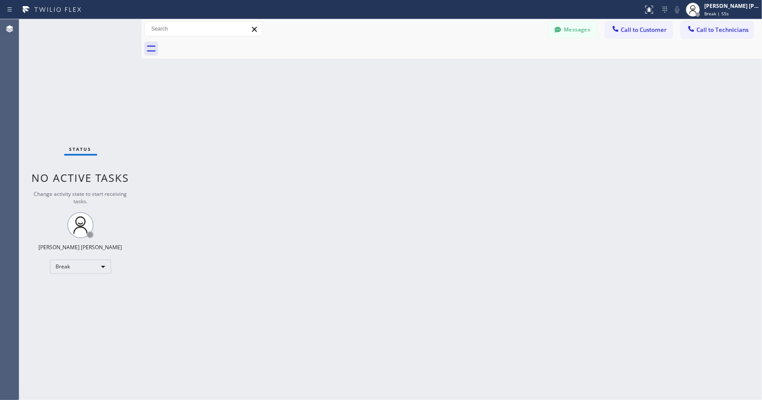
click at [541, 163] on div "Back to Dashboard Change Sender ID Customers Technicians Select a contact Outbo…" at bounding box center [452, 209] width 620 height 381
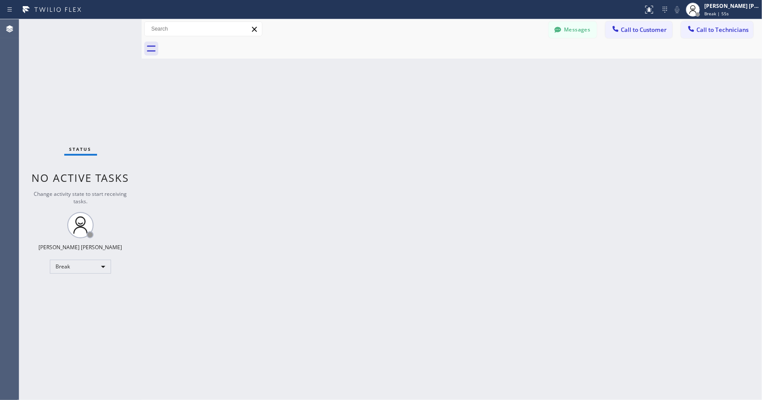
click at [541, 163] on div "Back to Dashboard Change Sender ID Customers Technicians Select a contact Outbo…" at bounding box center [452, 209] width 620 height 381
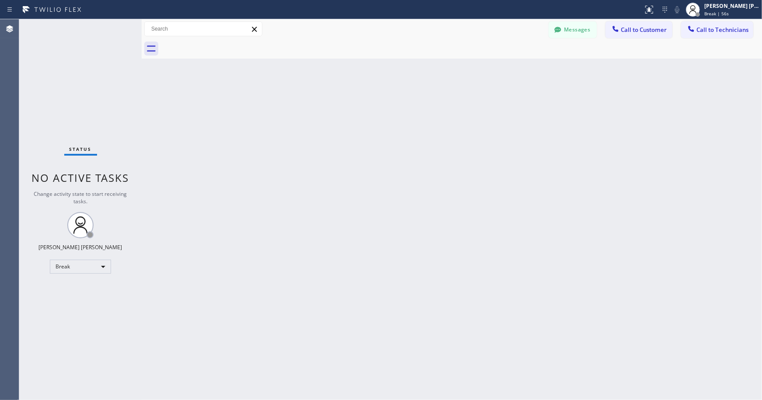
click at [541, 163] on div "Back to Dashboard Change Sender ID Customers Technicians Select a contact Outbo…" at bounding box center [452, 209] width 620 height 381
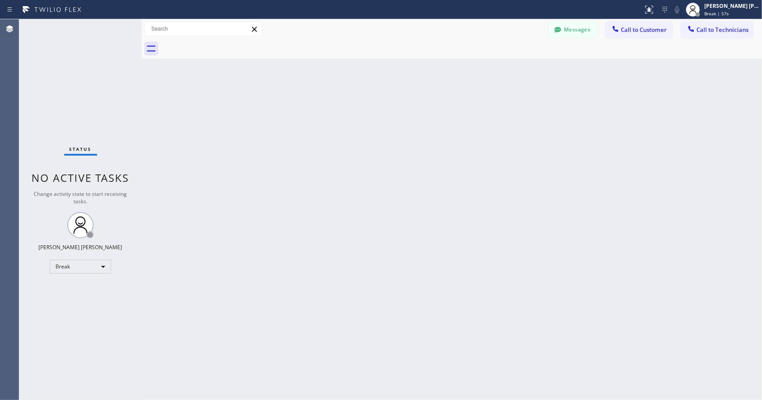
click at [541, 163] on div "Back to Dashboard Change Sender ID Customers Technicians Select a contact Outbo…" at bounding box center [452, 209] width 620 height 381
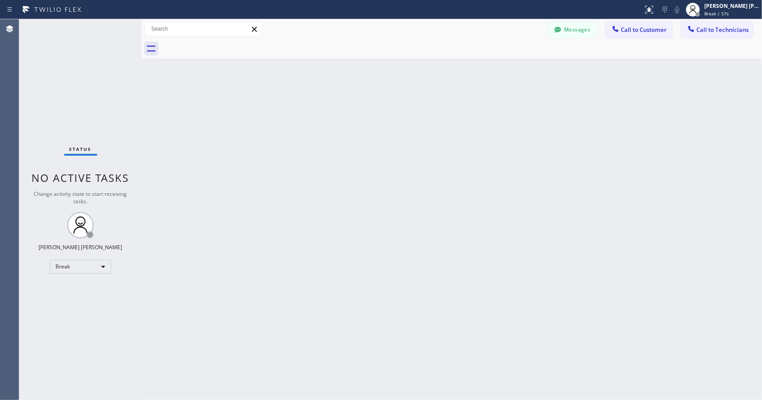
click at [541, 163] on div "Back to Dashboard Change Sender ID Customers Technicians Select a contact Outbo…" at bounding box center [452, 209] width 620 height 381
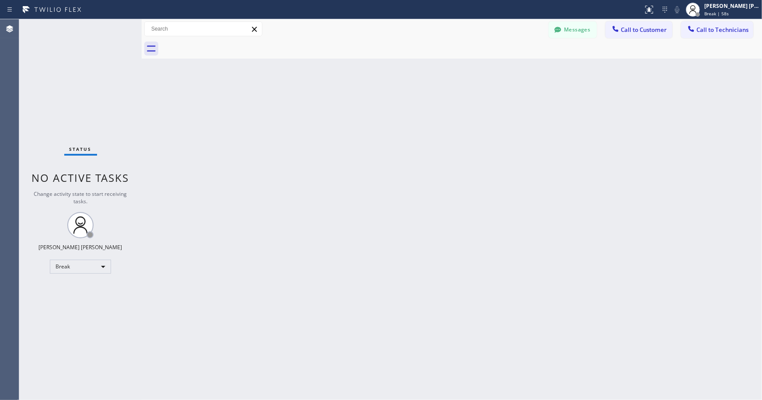
click at [541, 163] on div "Back to Dashboard Change Sender ID Customers Technicians Select a contact Outbo…" at bounding box center [452, 209] width 620 height 381
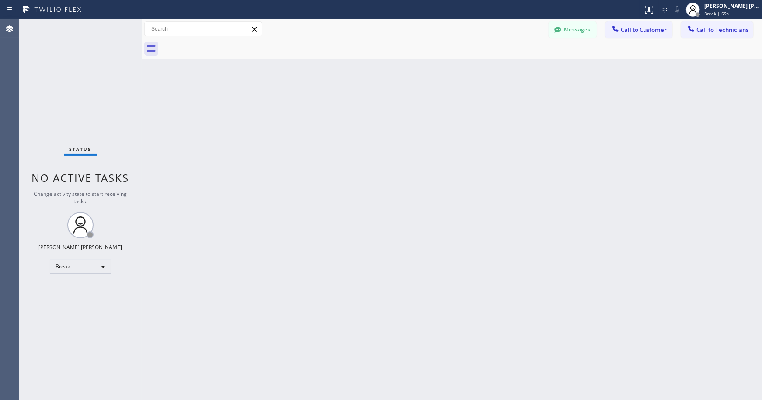
click at [541, 163] on div "Back to Dashboard Change Sender ID Customers Technicians Select a contact Outbo…" at bounding box center [452, 209] width 620 height 381
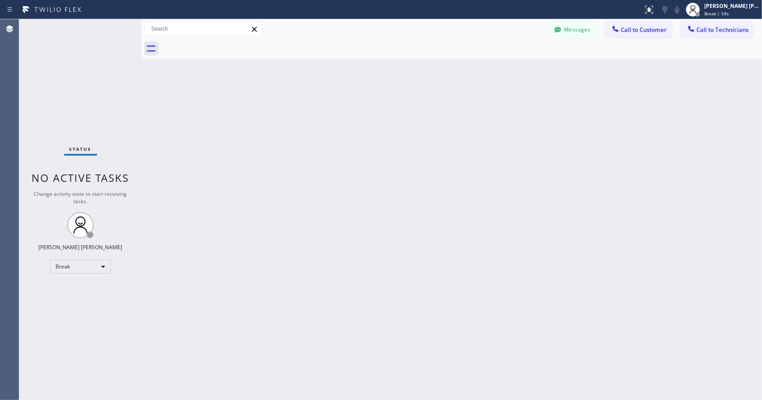
click at [541, 163] on div "Back to Dashboard Change Sender ID Customers Technicians Select a contact Outbo…" at bounding box center [452, 209] width 620 height 381
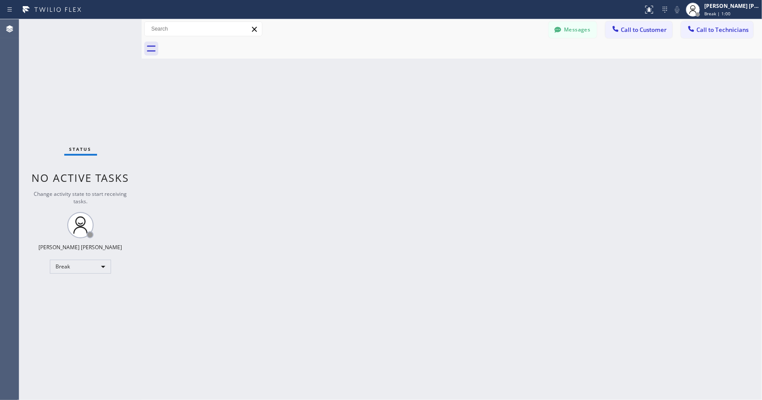
click at [541, 163] on div "Back to Dashboard Change Sender ID Customers Technicians Select a contact Outbo…" at bounding box center [452, 209] width 620 height 381
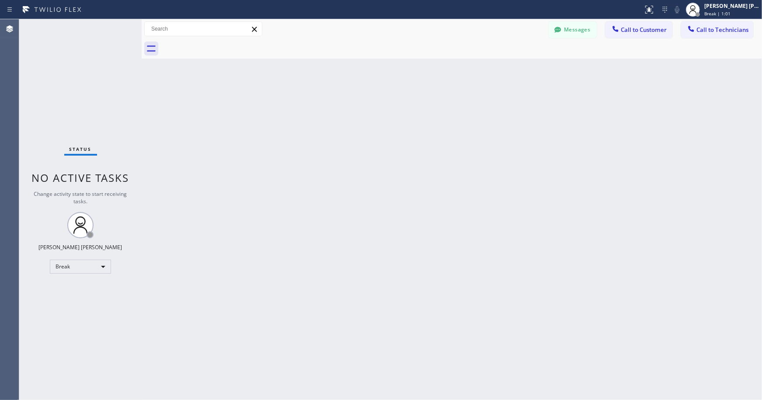
click at [541, 163] on div "Back to Dashboard Change Sender ID Customers Technicians Select a contact Outbo…" at bounding box center [452, 209] width 620 height 381
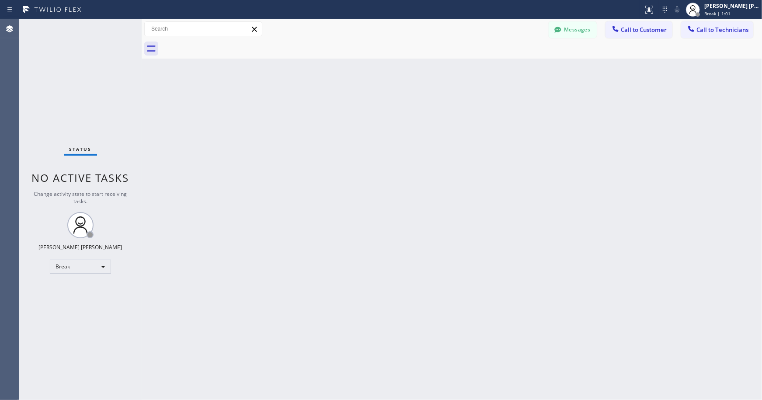
click at [541, 163] on div "Back to Dashboard Change Sender ID Customers Technicians Select a contact Outbo…" at bounding box center [452, 209] width 620 height 381
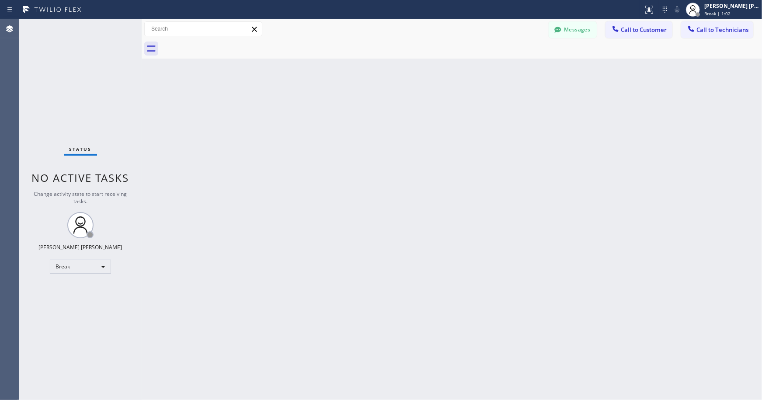
click at [541, 163] on div "Back to Dashboard Change Sender ID Customers Technicians Select a contact Outbo…" at bounding box center [452, 209] width 620 height 381
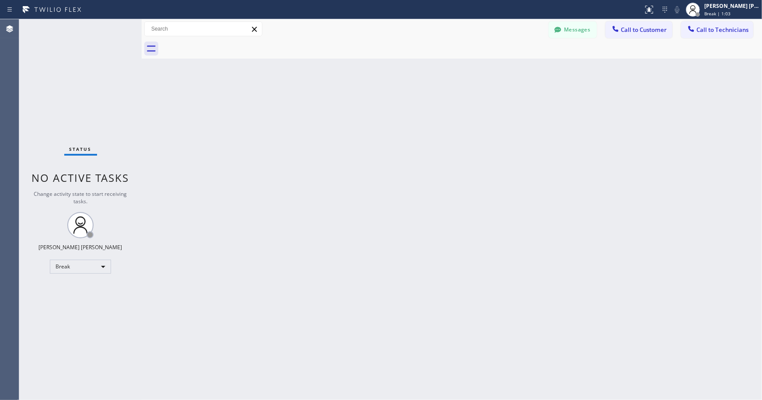
click at [541, 163] on div "Back to Dashboard Change Sender ID Customers Technicians Select a contact Outbo…" at bounding box center [452, 209] width 620 height 381
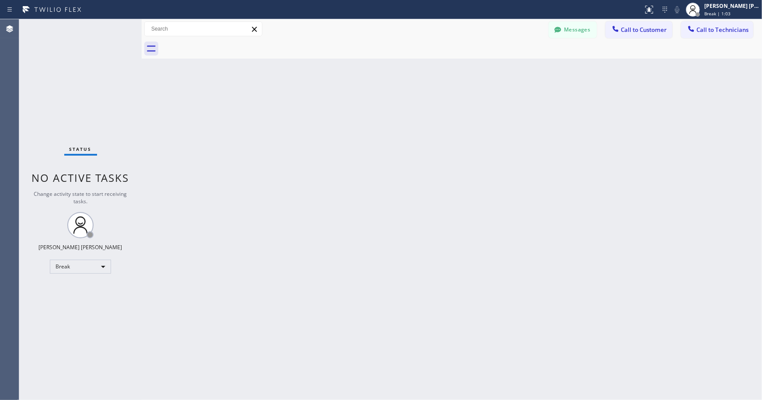
click at [541, 163] on div "Back to Dashboard Change Sender ID Customers Technicians Select a contact Outbo…" at bounding box center [452, 209] width 620 height 381
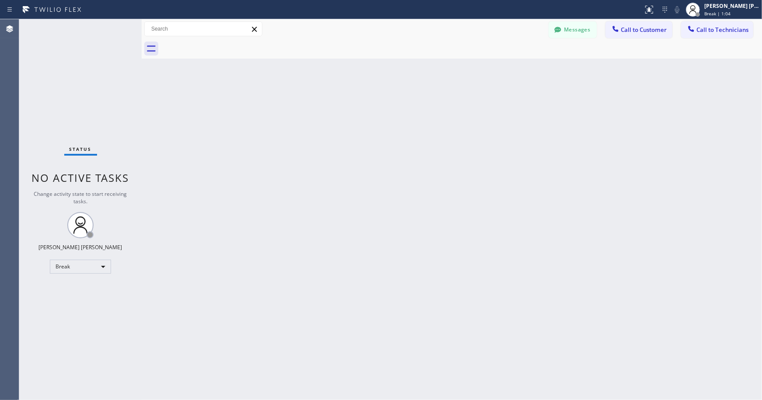
click at [541, 163] on div "Back to Dashboard Change Sender ID Customers Technicians Select a contact Outbo…" at bounding box center [452, 209] width 620 height 381
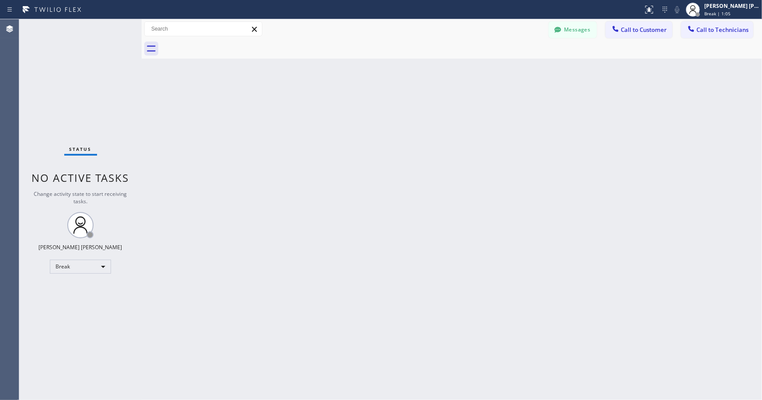
click at [541, 163] on div "Back to Dashboard Change Sender ID Customers Technicians Select a contact Outbo…" at bounding box center [452, 209] width 620 height 381
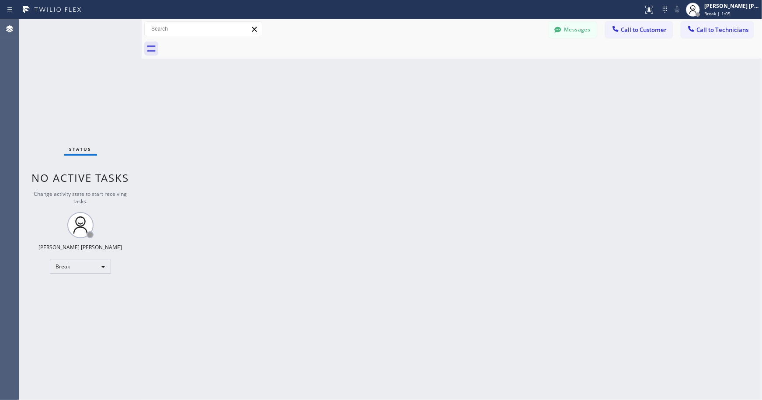
click at [541, 163] on div "Back to Dashboard Change Sender ID Customers Technicians Select a contact Outbo…" at bounding box center [452, 209] width 620 height 381
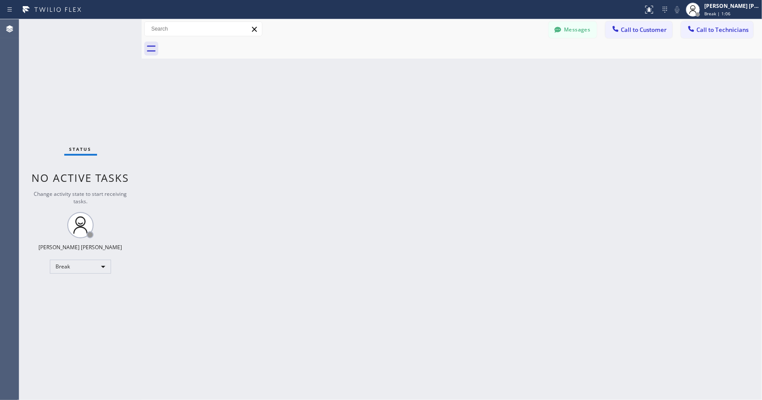
click at [541, 163] on div "Back to Dashboard Change Sender ID Customers Technicians Select a contact Outbo…" at bounding box center [452, 209] width 620 height 381
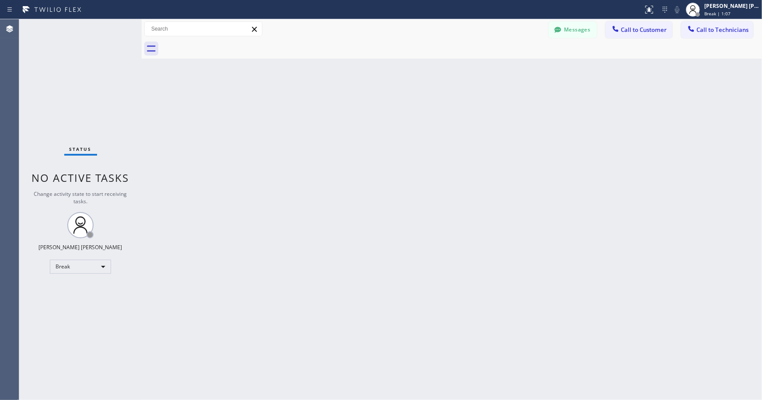
click at [541, 163] on div "Back to Dashboard Change Sender ID Customers Technicians Select a contact Outbo…" at bounding box center [452, 209] width 620 height 381
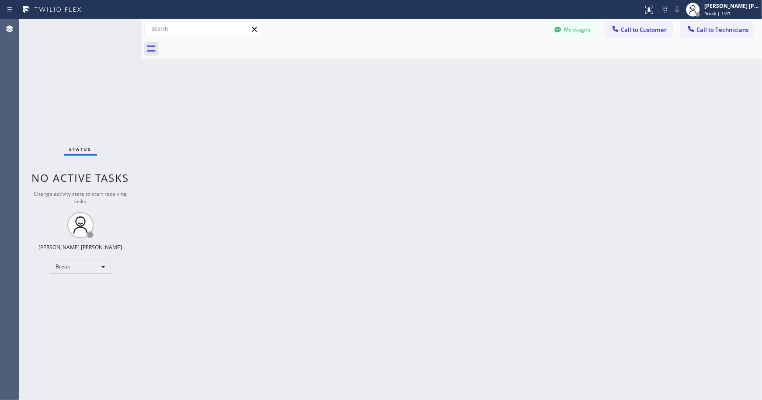
click at [541, 163] on div "Back to Dashboard Change Sender ID Customers Technicians Select a contact Outbo…" at bounding box center [452, 209] width 620 height 381
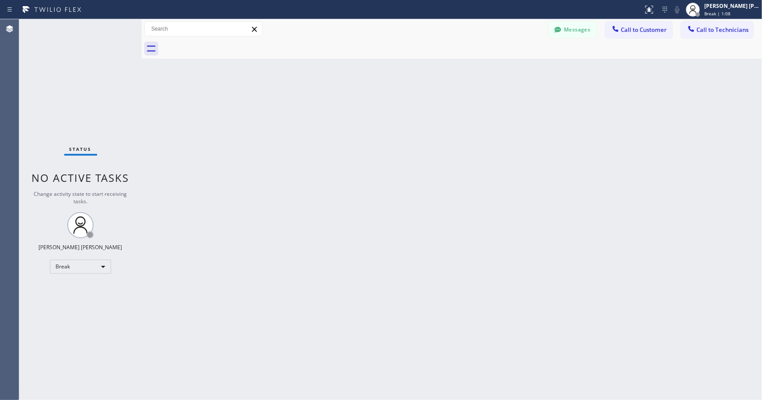
click at [541, 163] on div "Back to Dashboard Change Sender ID Customers Technicians Select a contact Outbo…" at bounding box center [452, 209] width 620 height 381
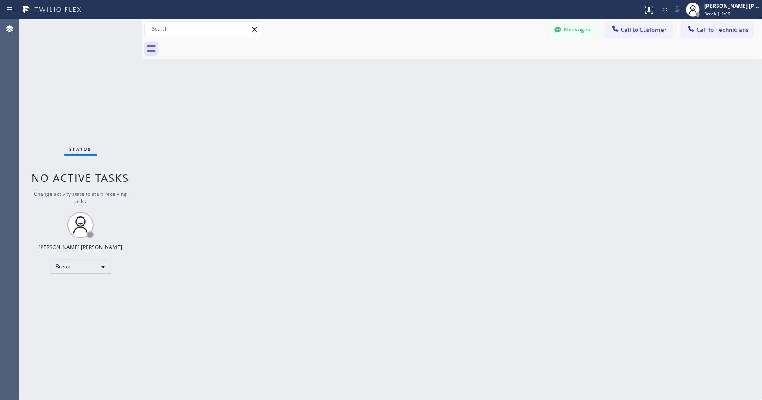
click at [541, 163] on div "Back to Dashboard Change Sender ID Customers Technicians Select a contact Outbo…" at bounding box center [452, 209] width 620 height 381
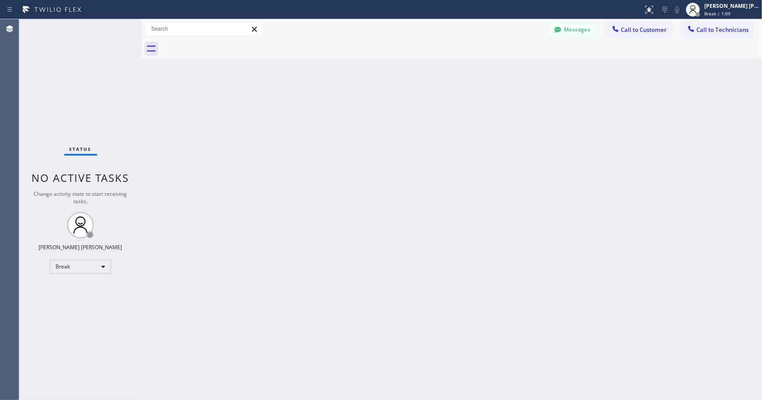
click at [541, 163] on div "Back to Dashboard Change Sender ID Customers Technicians Select a contact Outbo…" at bounding box center [452, 209] width 620 height 381
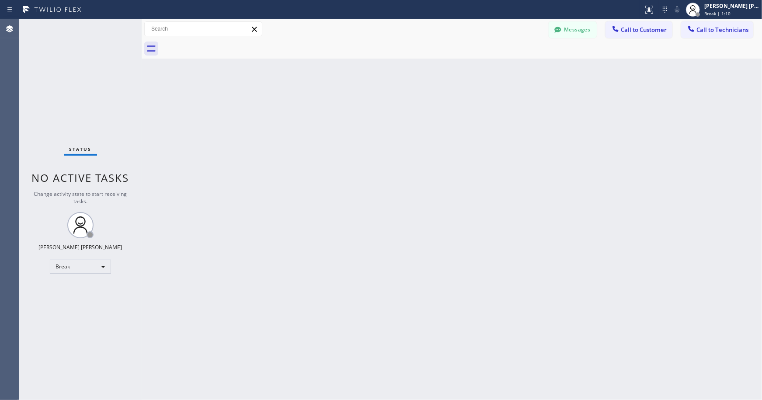
click at [541, 163] on div "Back to Dashboard Change Sender ID Customers Technicians Select a contact Outbo…" at bounding box center [452, 209] width 620 height 381
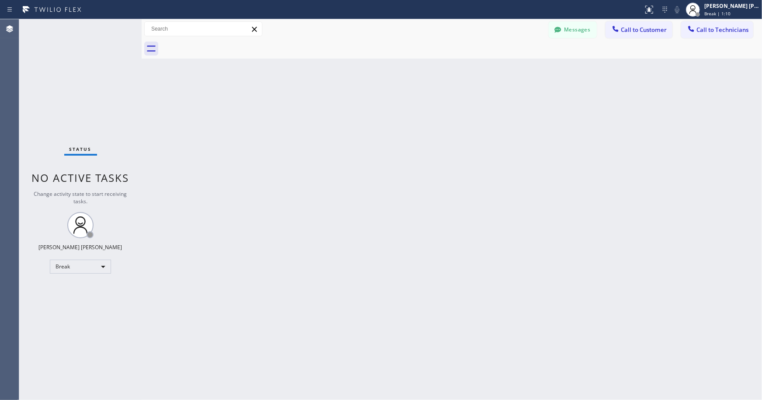
click at [541, 163] on div "Back to Dashboard Change Sender ID Customers Technicians Select a contact Outbo…" at bounding box center [452, 209] width 620 height 381
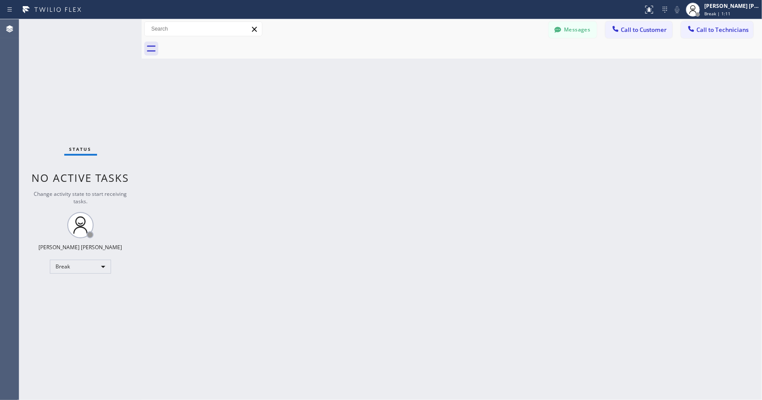
click at [541, 163] on div "Back to Dashboard Change Sender ID Customers Technicians Select a contact Outbo…" at bounding box center [452, 209] width 620 height 381
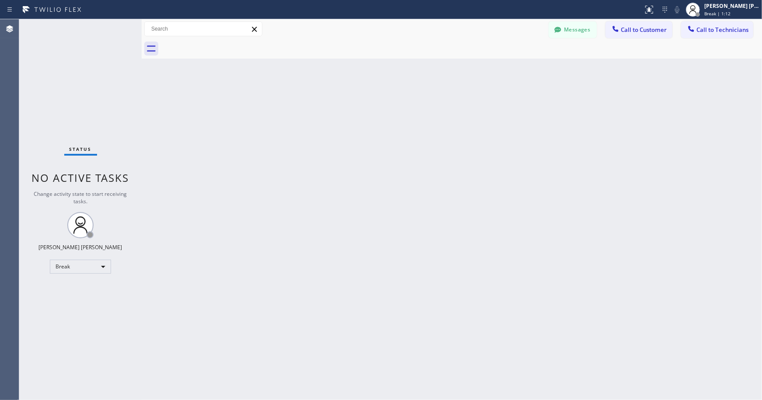
click at [541, 163] on div "Back to Dashboard Change Sender ID Customers Technicians Select a contact Outbo…" at bounding box center [452, 209] width 620 height 381
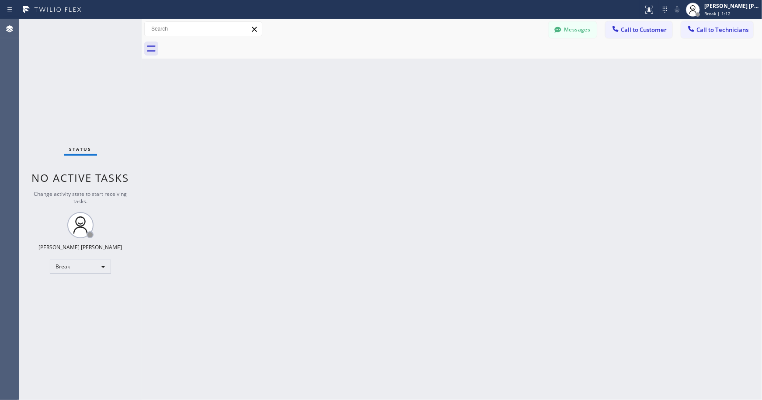
click at [541, 163] on div "Back to Dashboard Change Sender ID Customers Technicians Select a contact Outbo…" at bounding box center [452, 209] width 620 height 381
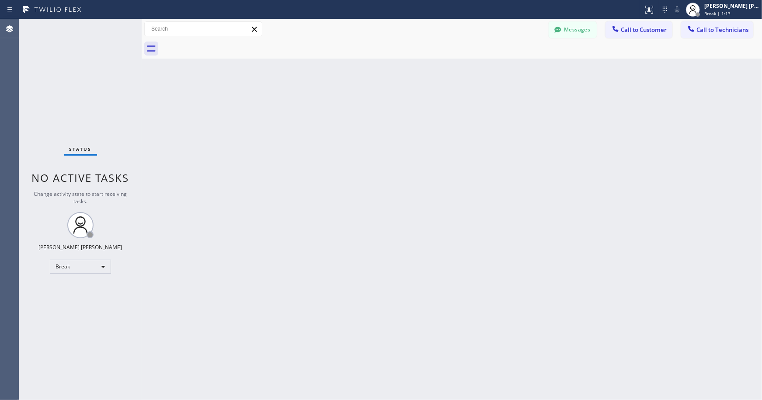
click at [541, 163] on div "Back to Dashboard Change Sender ID Customers Technicians Select a contact Outbo…" at bounding box center [452, 209] width 620 height 381
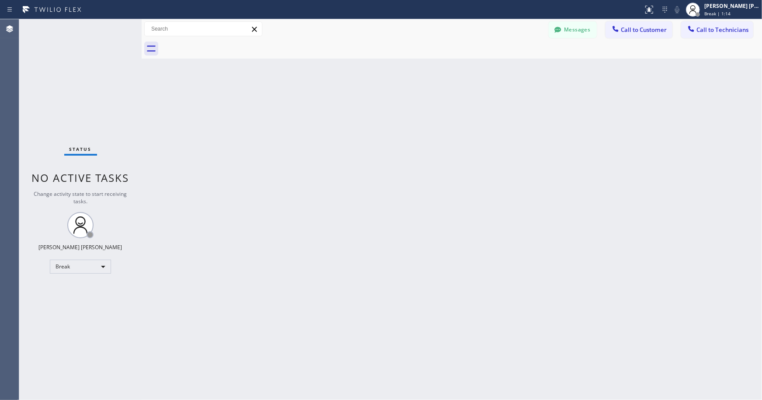
click at [541, 163] on div "Back to Dashboard Change Sender ID Customers Technicians Select a contact Outbo…" at bounding box center [452, 209] width 620 height 381
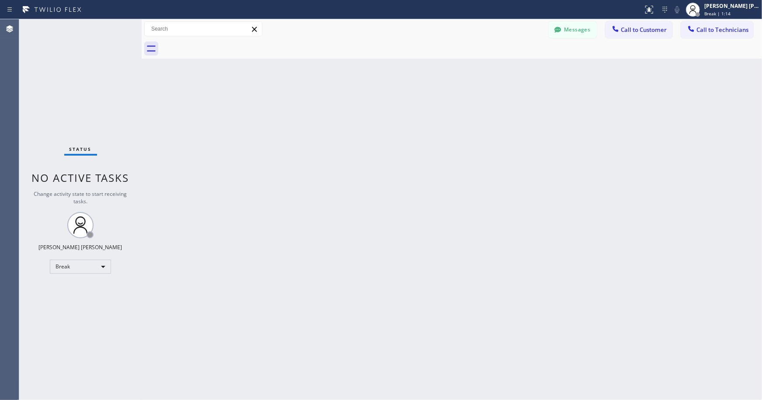
click at [541, 163] on div "Back to Dashboard Change Sender ID Customers Technicians Select a contact Outbo…" at bounding box center [452, 209] width 620 height 381
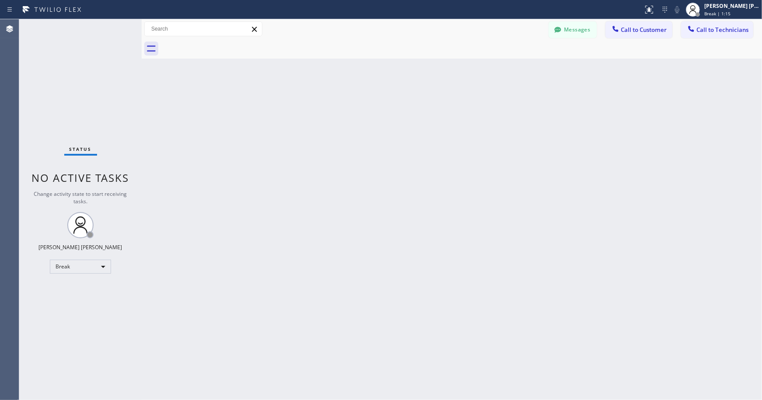
click at [541, 163] on div "Back to Dashboard Change Sender ID Customers Technicians Select a contact Outbo…" at bounding box center [452, 209] width 620 height 381
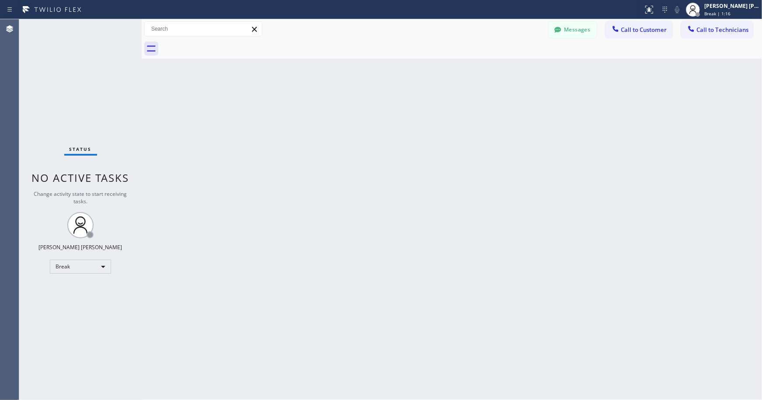
click at [541, 163] on div "Back to Dashboard Change Sender ID Customers Technicians Select a contact Outbo…" at bounding box center [452, 209] width 620 height 381
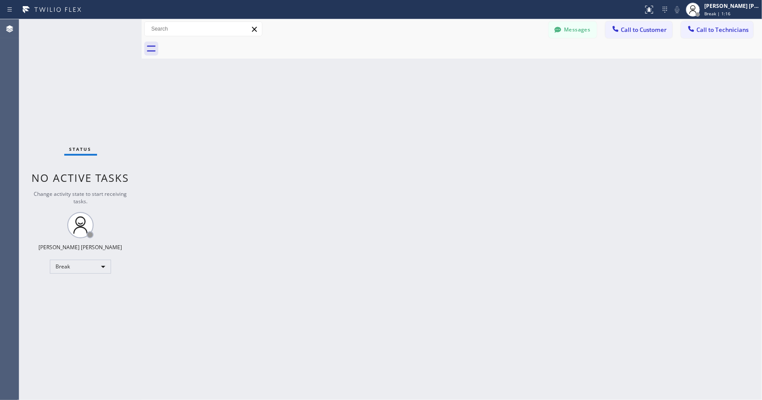
click at [541, 163] on div "Back to Dashboard Change Sender ID Customers Technicians Select a contact Outbo…" at bounding box center [452, 209] width 620 height 381
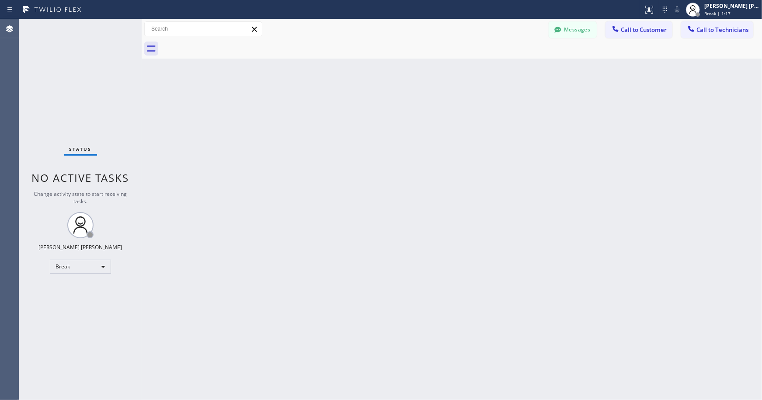
click at [541, 163] on div "Back to Dashboard Change Sender ID Customers Technicians Select a contact Outbo…" at bounding box center [452, 209] width 620 height 381
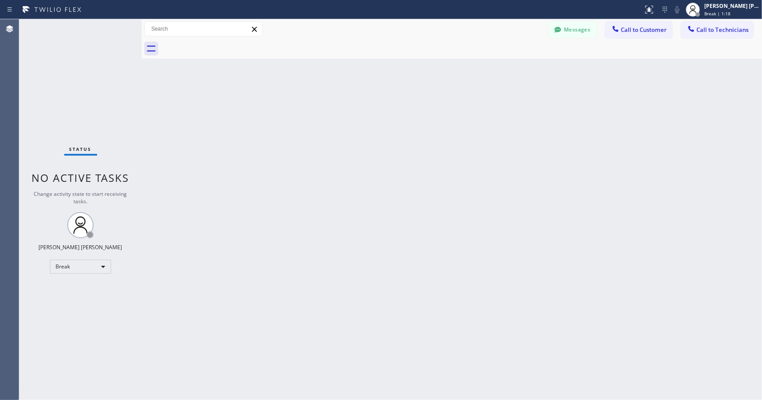
click at [541, 163] on div "Back to Dashboard Change Sender ID Customers Technicians Select a contact Outbo…" at bounding box center [452, 209] width 620 height 381
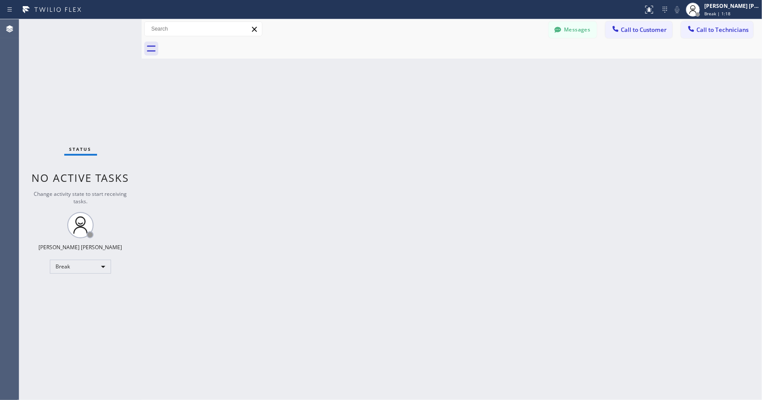
click at [541, 163] on div "Back to Dashboard Change Sender ID Customers Technicians Select a contact Outbo…" at bounding box center [452, 209] width 620 height 381
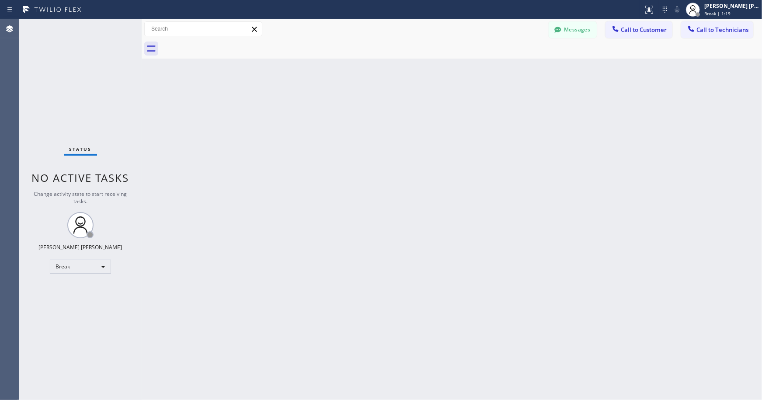
click at [541, 163] on div "Back to Dashboard Change Sender ID Customers Technicians Select a contact Outbo…" at bounding box center [452, 209] width 620 height 381
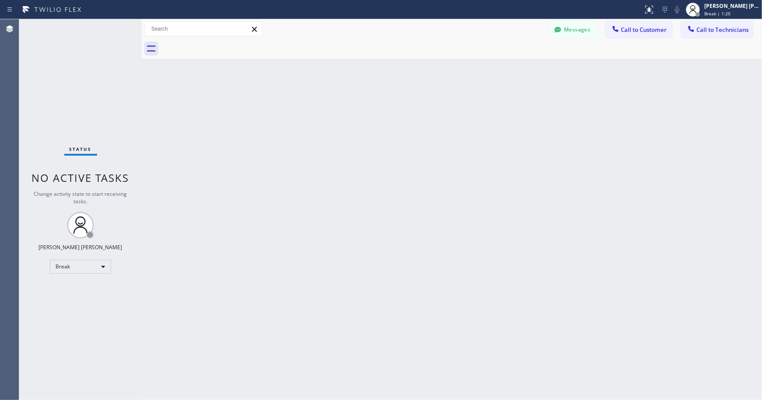
click at [541, 163] on div "Back to Dashboard Change Sender ID Customers Technicians Select a contact Outbo…" at bounding box center [452, 209] width 620 height 381
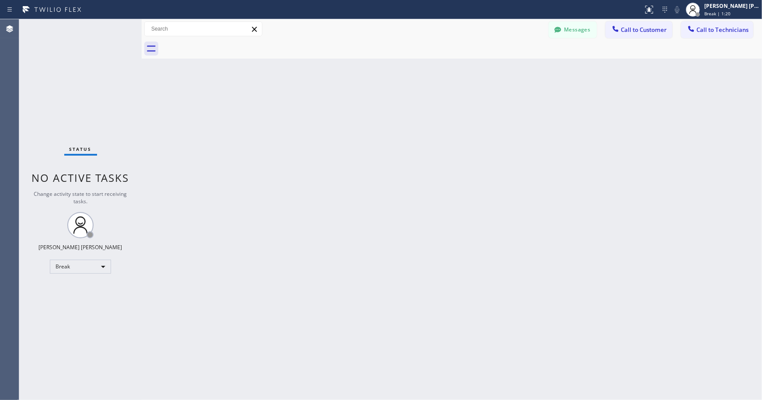
click at [541, 163] on div "Back to Dashboard Change Sender ID Customers Technicians Select a contact Outbo…" at bounding box center [452, 209] width 620 height 381
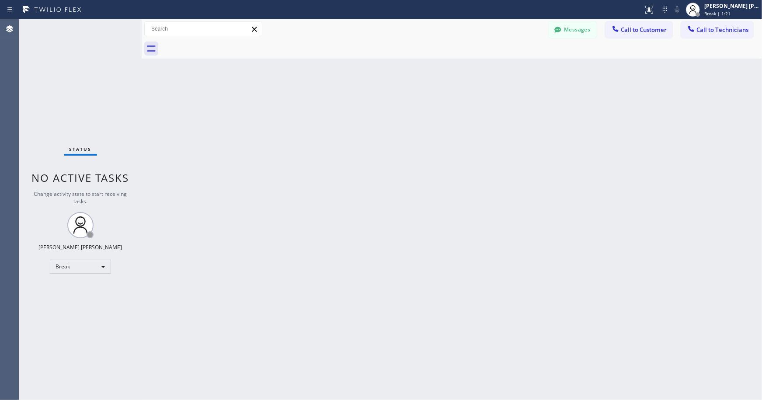
click at [541, 163] on div "Back to Dashboard Change Sender ID Customers Technicians Select a contact Outbo…" at bounding box center [452, 209] width 620 height 381
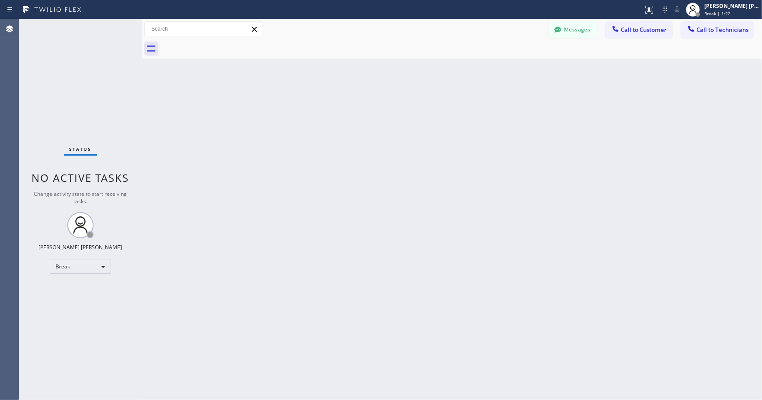
click at [541, 163] on div "Back to Dashboard Change Sender ID Customers Technicians Select a contact Outbo…" at bounding box center [452, 209] width 620 height 381
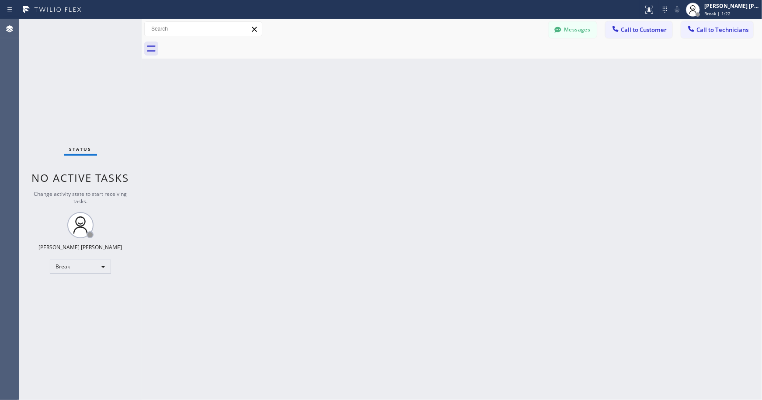
click at [541, 163] on div "Back to Dashboard Change Sender ID Customers Technicians Select a contact Outbo…" at bounding box center [452, 209] width 620 height 381
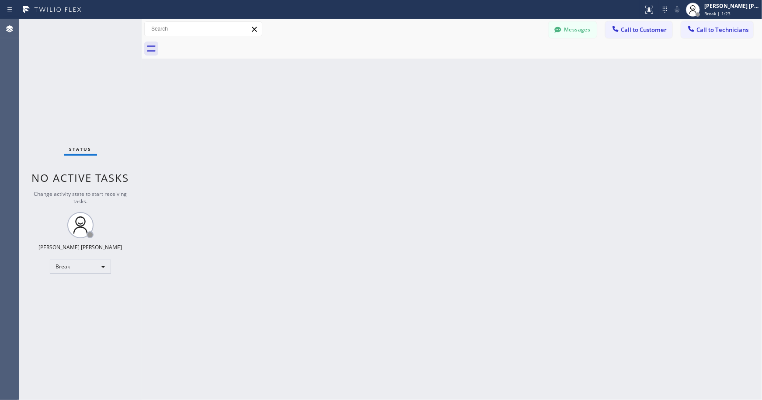
click at [541, 163] on div "Back to Dashboard Change Sender ID Customers Technicians Select a contact Outbo…" at bounding box center [452, 209] width 620 height 381
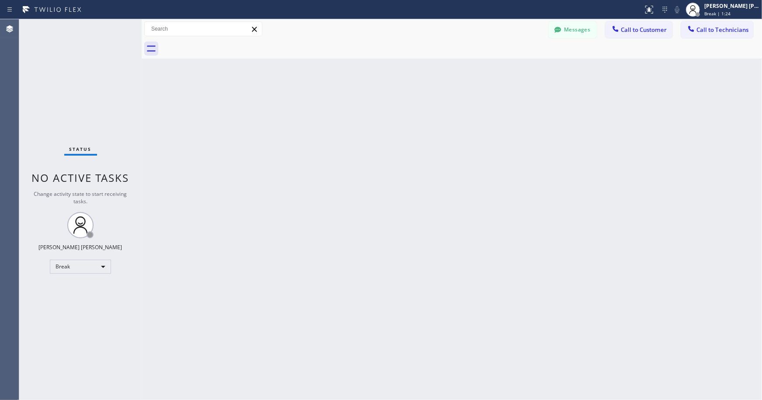
click at [541, 163] on div "Back to Dashboard Change Sender ID Customers Technicians Select a contact Outbo…" at bounding box center [452, 209] width 620 height 381
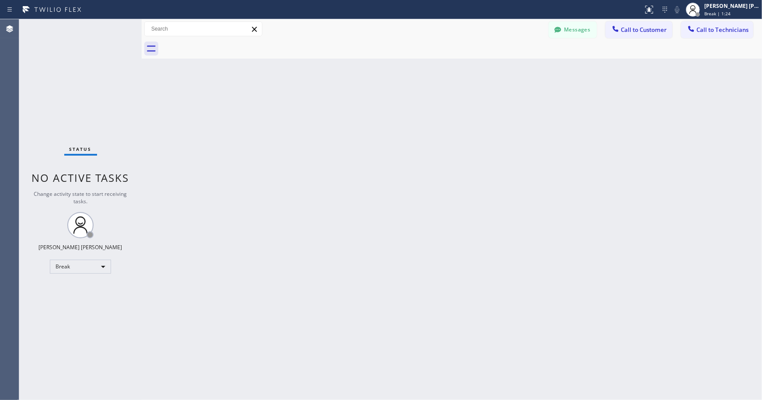
click at [541, 163] on div "Back to Dashboard Change Sender ID Customers Technicians Select a contact Outbo…" at bounding box center [452, 209] width 620 height 381
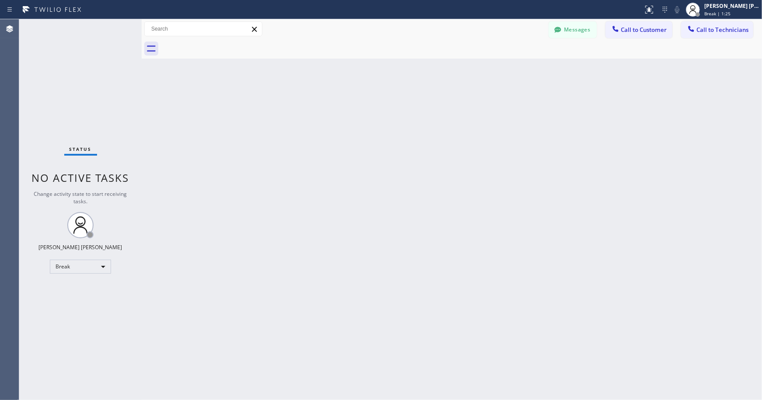
click at [541, 163] on div "Back to Dashboard Change Sender ID Customers Technicians Select a contact Outbo…" at bounding box center [452, 209] width 620 height 381
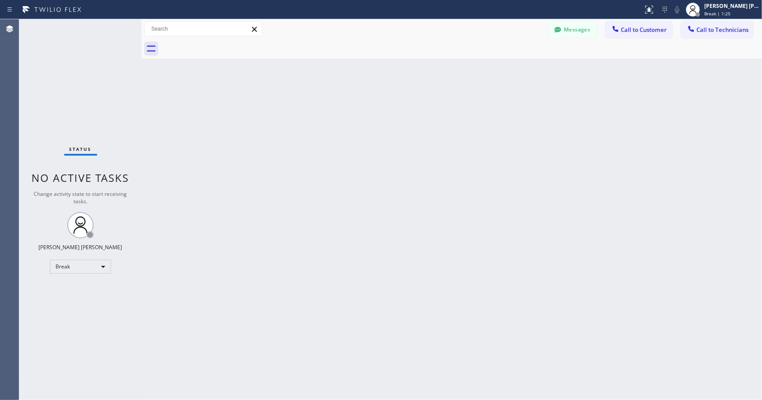
click at [541, 163] on div "Back to Dashboard Change Sender ID Customers Technicians Select a contact Outbo…" at bounding box center [452, 209] width 620 height 381
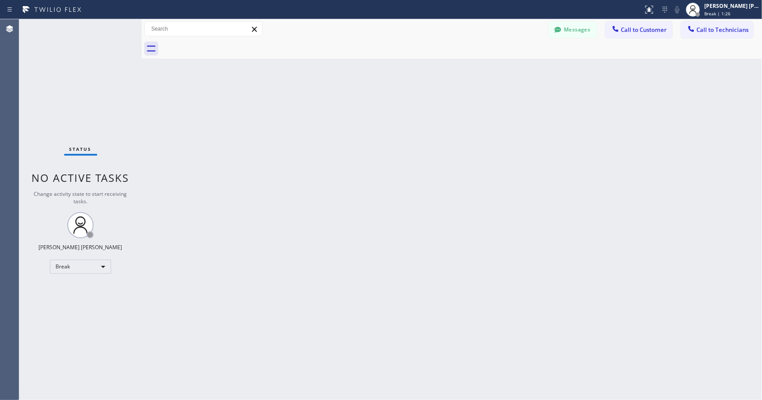
click at [541, 163] on div "Back to Dashboard Change Sender ID Customers Technicians Select a contact Outbo…" at bounding box center [452, 209] width 620 height 381
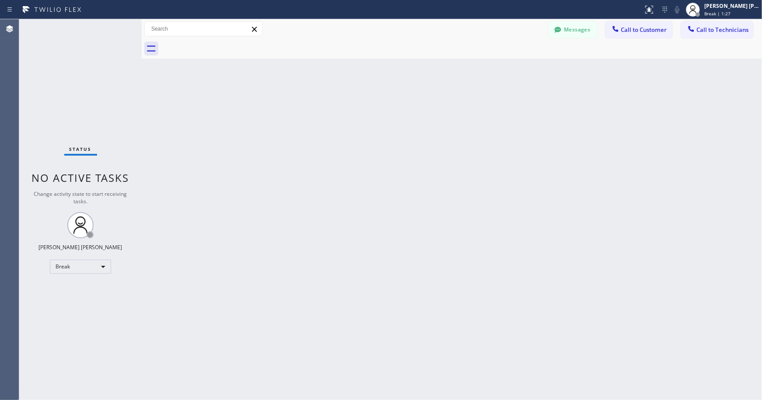
click at [541, 163] on div "Back to Dashboard Change Sender ID Customers Technicians Select a contact Outbo…" at bounding box center [452, 209] width 620 height 381
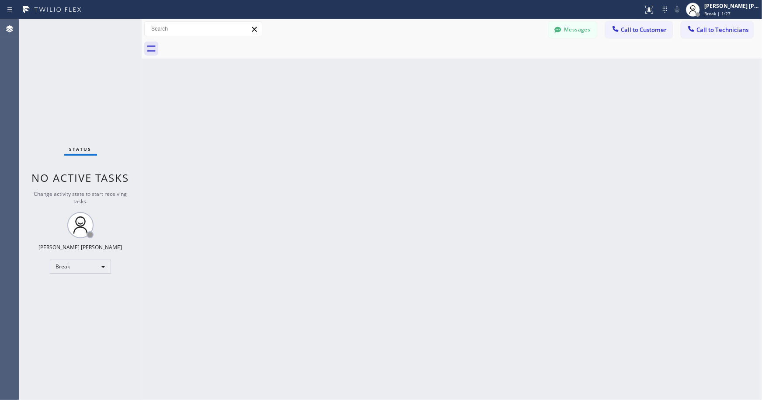
click at [541, 163] on div "Back to Dashboard Change Sender ID Customers Technicians Select a contact Outbo…" at bounding box center [452, 209] width 620 height 381
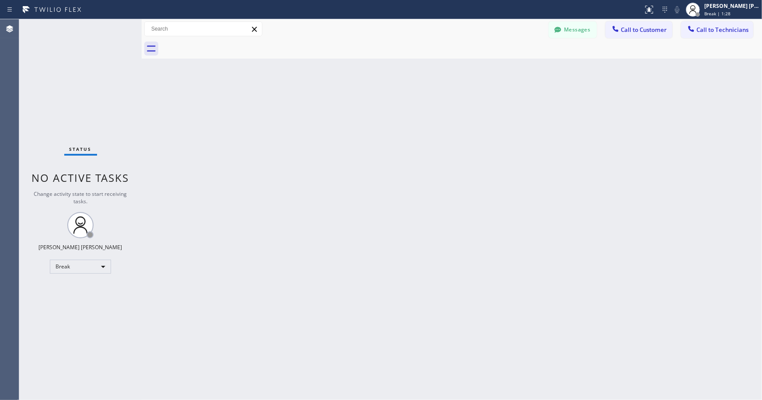
click at [541, 163] on div "Back to Dashboard Change Sender ID Customers Technicians Select a contact Outbo…" at bounding box center [452, 209] width 620 height 381
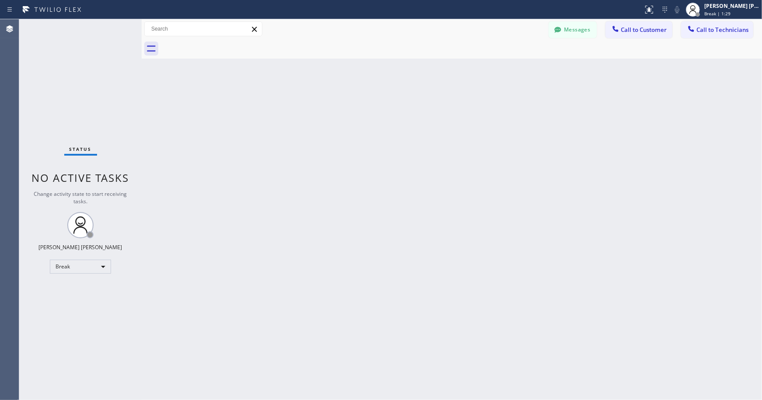
click at [541, 163] on div "Back to Dashboard Change Sender ID Customers Technicians Select a contact Outbo…" at bounding box center [452, 209] width 620 height 381
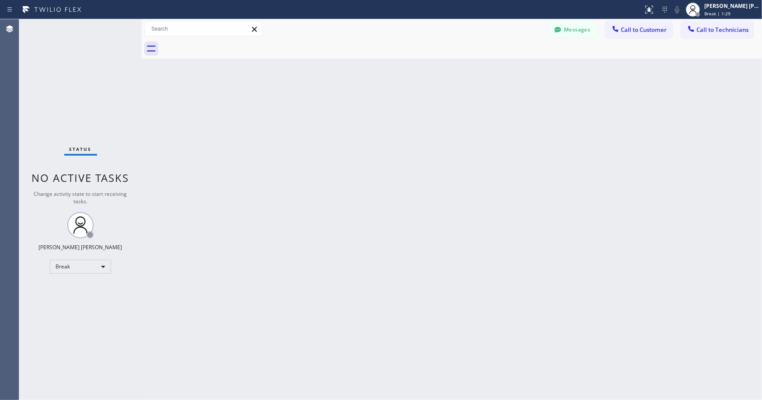
click at [541, 163] on div "Back to Dashboard Change Sender ID Customers Technicians Select a contact Outbo…" at bounding box center [452, 209] width 620 height 381
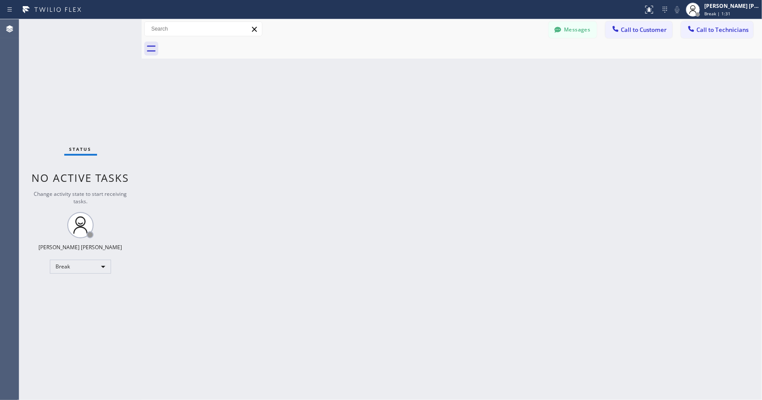
click at [541, 163] on div "Back to Dashboard Change Sender ID Customers Technicians Select a contact Outbo…" at bounding box center [452, 209] width 620 height 381
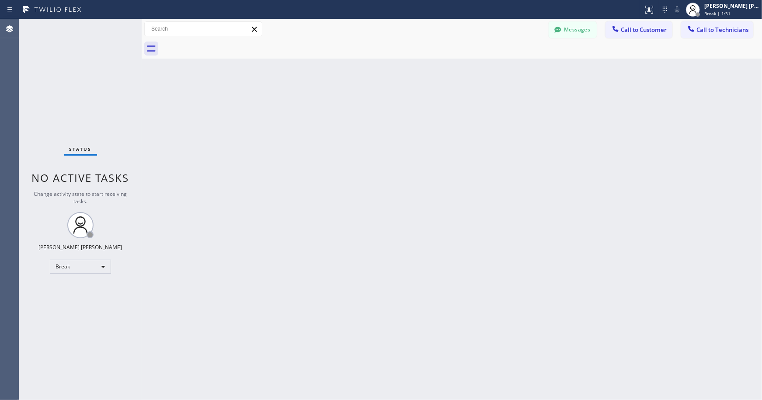
click at [541, 163] on div "Back to Dashboard Change Sender ID Customers Technicians Select a contact Outbo…" at bounding box center [452, 209] width 620 height 381
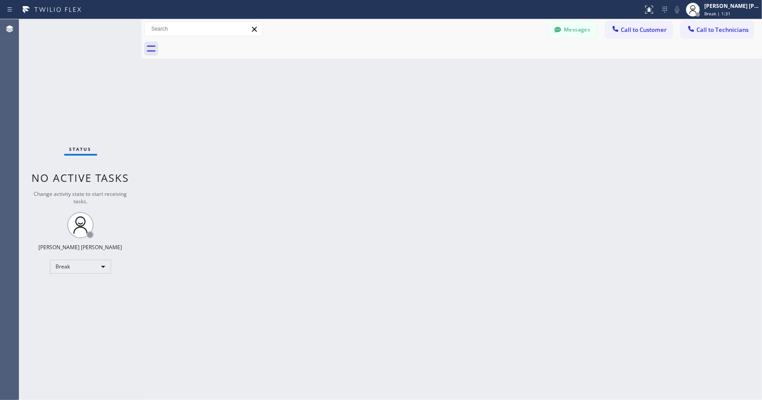
click at [541, 163] on div "Back to Dashboard Change Sender ID Customers Technicians Select a contact Outbo…" at bounding box center [452, 209] width 620 height 381
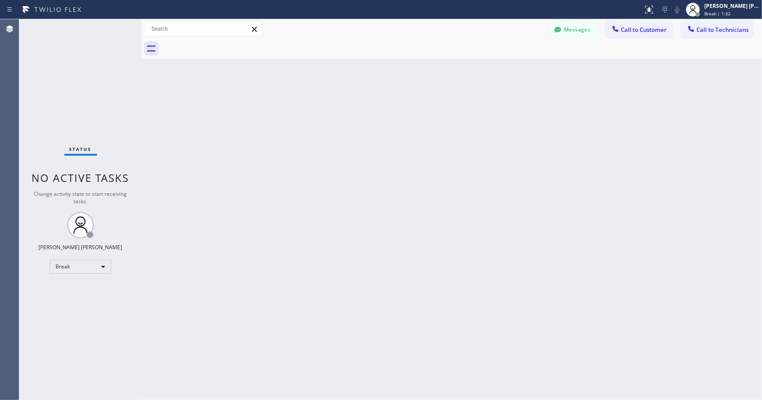
click at [541, 163] on div "Back to Dashboard Change Sender ID Customers Technicians Select a contact Outbo…" at bounding box center [452, 209] width 620 height 381
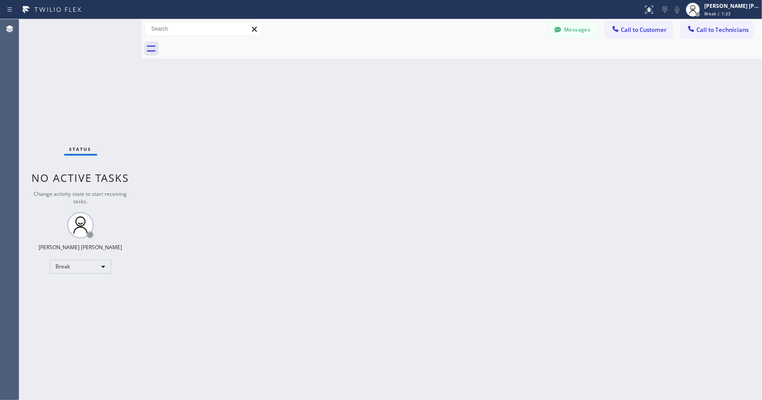
click at [541, 163] on div "Back to Dashboard Change Sender ID Customers Technicians Select a contact Outbo…" at bounding box center [452, 209] width 620 height 381
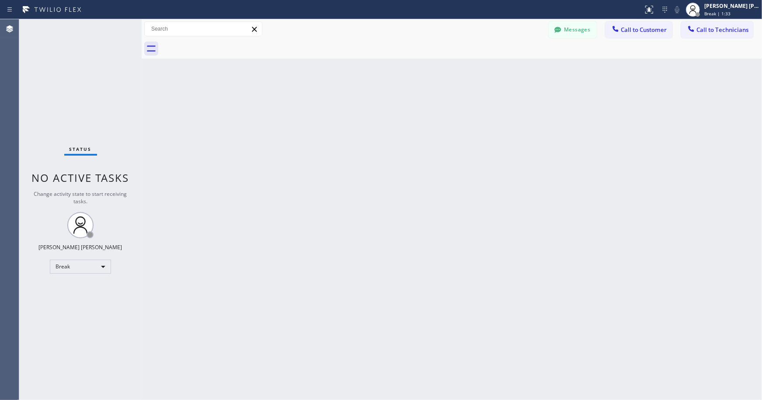
click at [541, 163] on div "Back to Dashboard Change Sender ID Customers Technicians Select a contact Outbo…" at bounding box center [452, 209] width 620 height 381
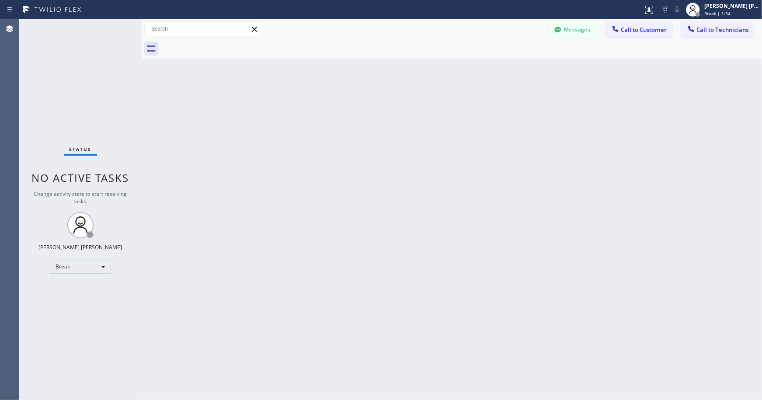
click at [541, 163] on div "Back to Dashboard Change Sender ID Customers Technicians Select a contact Outbo…" at bounding box center [452, 209] width 620 height 381
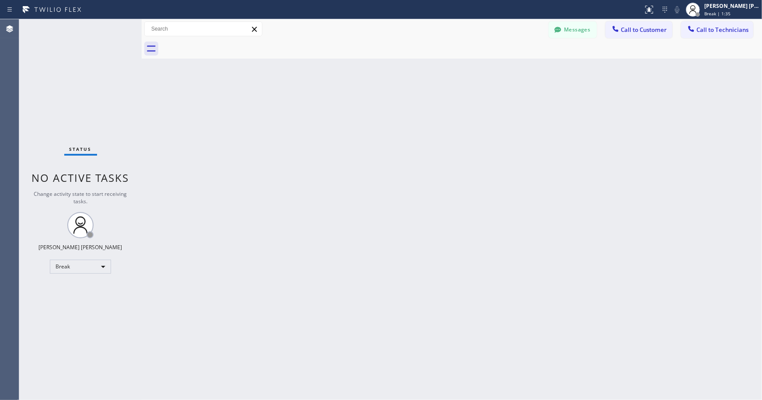
click at [541, 163] on div "Back to Dashboard Change Sender ID Customers Technicians Select a contact Outbo…" at bounding box center [452, 209] width 620 height 381
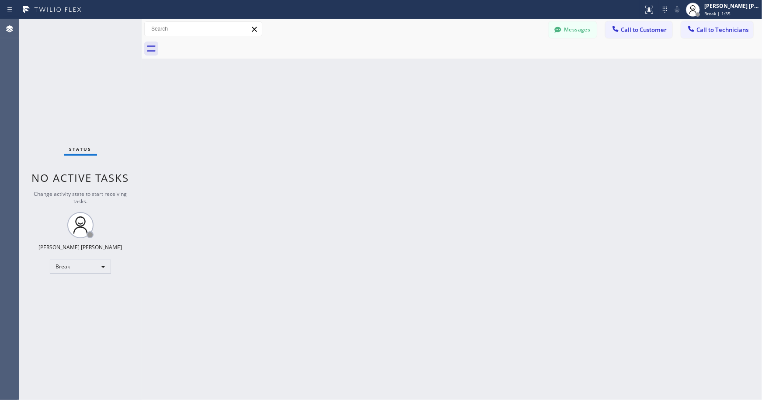
click at [541, 163] on div "Back to Dashboard Change Sender ID Customers Technicians Select a contact Outbo…" at bounding box center [452, 209] width 620 height 381
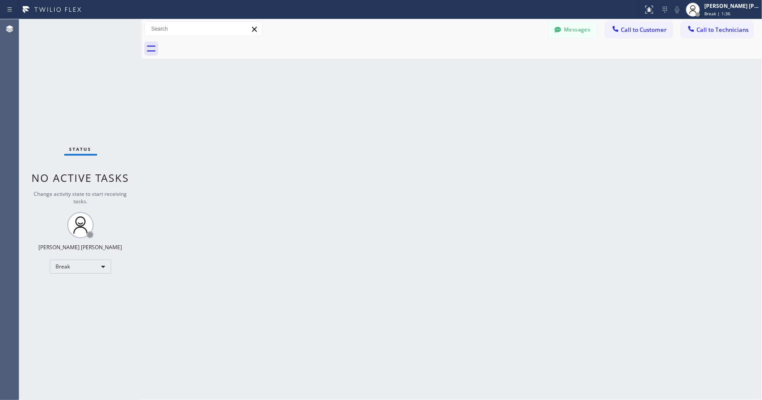
click at [541, 163] on div "Back to Dashboard Change Sender ID Customers Technicians Select a contact Outbo…" at bounding box center [452, 209] width 620 height 381
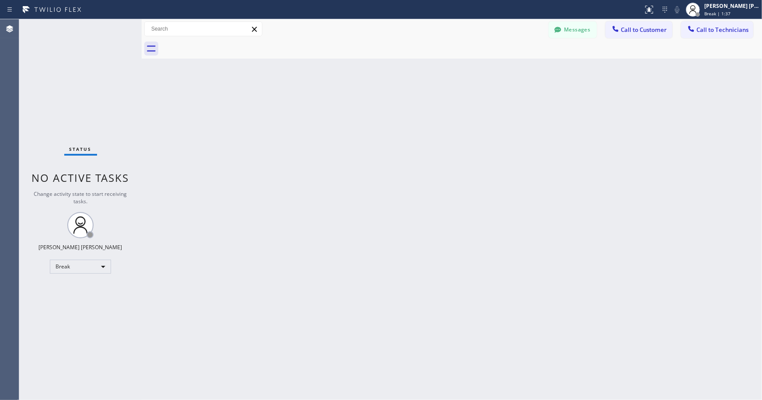
click at [541, 163] on div "Back to Dashboard Change Sender ID Customers Technicians Select a contact Outbo…" at bounding box center [452, 209] width 620 height 381
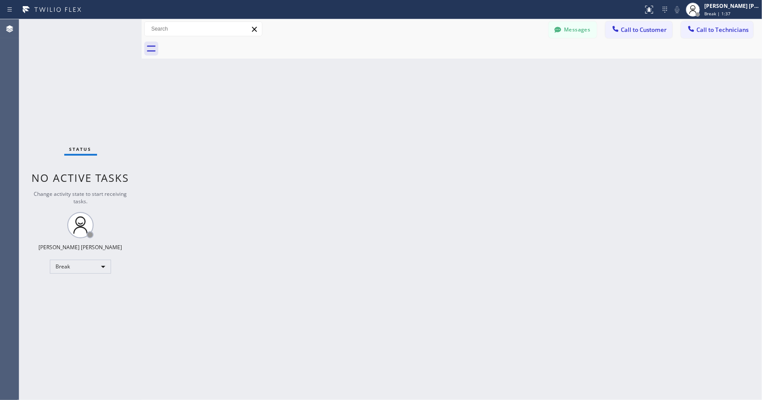
click at [541, 163] on div "Back to Dashboard Change Sender ID Customers Technicians Select a contact Outbo…" at bounding box center [452, 209] width 620 height 381
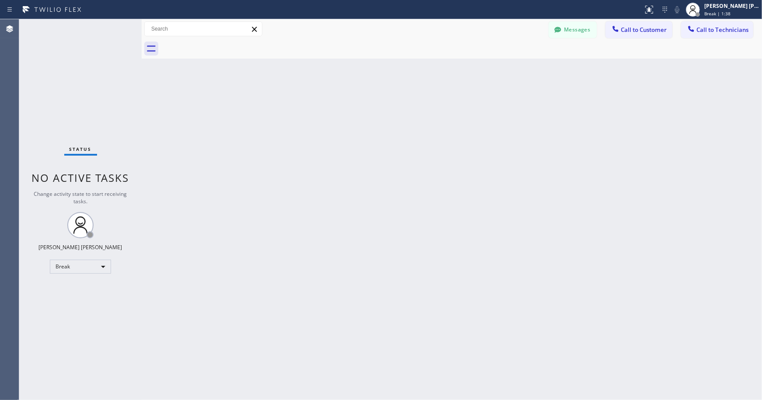
click at [541, 163] on div "Back to Dashboard Change Sender ID Customers Technicians Select a contact Outbo…" at bounding box center [452, 209] width 620 height 381
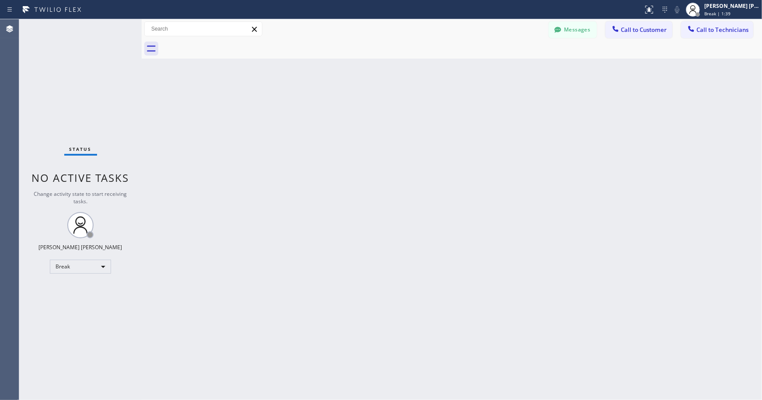
click at [541, 163] on div "Back to Dashboard Change Sender ID Customers Technicians Select a contact Outbo…" at bounding box center [452, 209] width 620 height 381
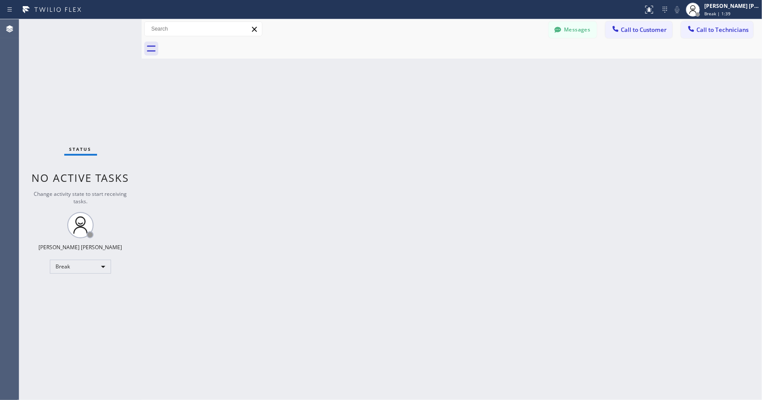
click at [541, 163] on div "Back to Dashboard Change Sender ID Customers Technicians Select a contact Outbo…" at bounding box center [452, 209] width 620 height 381
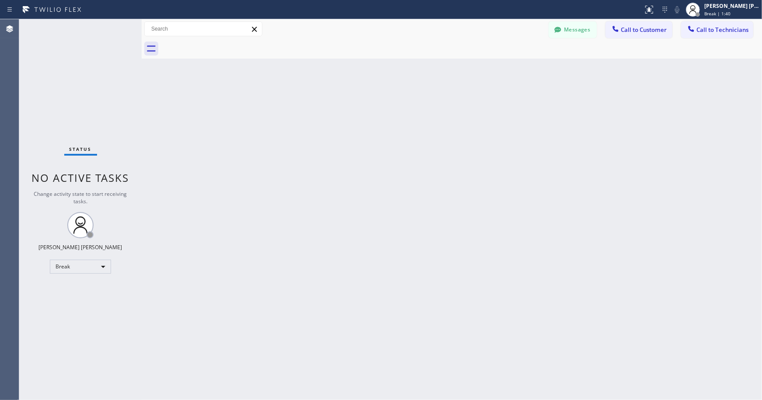
click at [541, 163] on div "Back to Dashboard Change Sender ID Customers Technicians Select a contact Outbo…" at bounding box center [452, 209] width 620 height 381
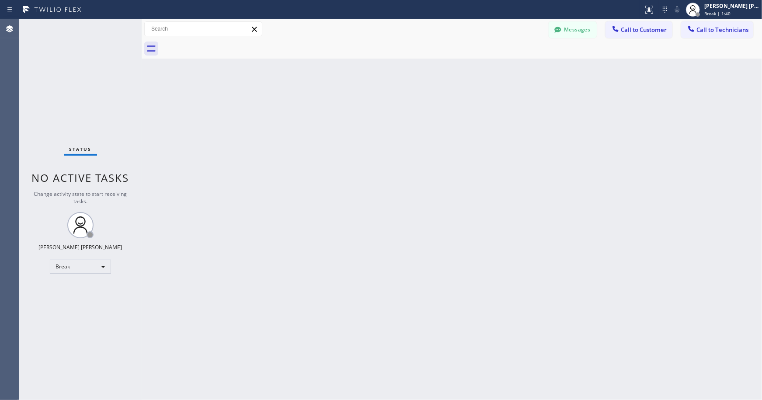
click at [541, 163] on div "Back to Dashboard Change Sender ID Customers Technicians Select a contact Outbo…" at bounding box center [452, 209] width 620 height 381
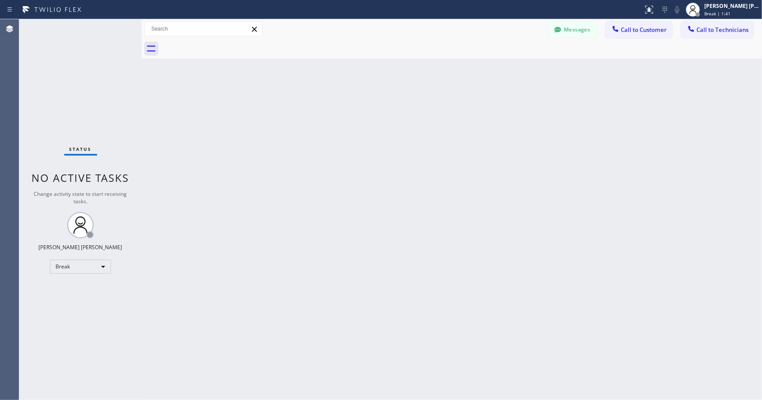
click at [541, 163] on div "Back to Dashboard Change Sender ID Customers Technicians Select a contact Outbo…" at bounding box center [452, 209] width 620 height 381
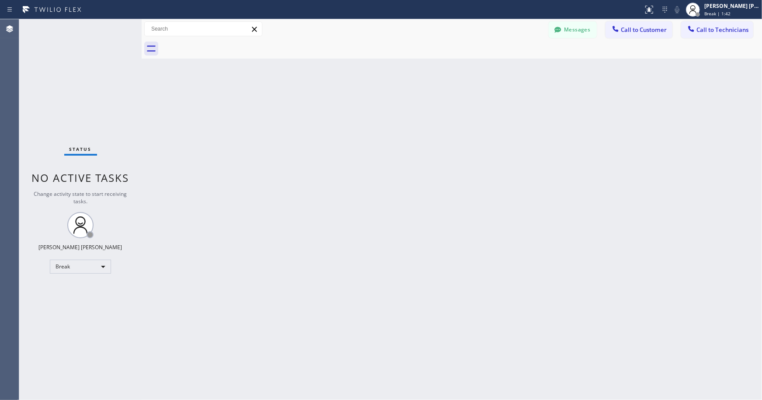
click at [541, 163] on div "Back to Dashboard Change Sender ID Customers Technicians Select a contact Outbo…" at bounding box center [452, 209] width 620 height 381
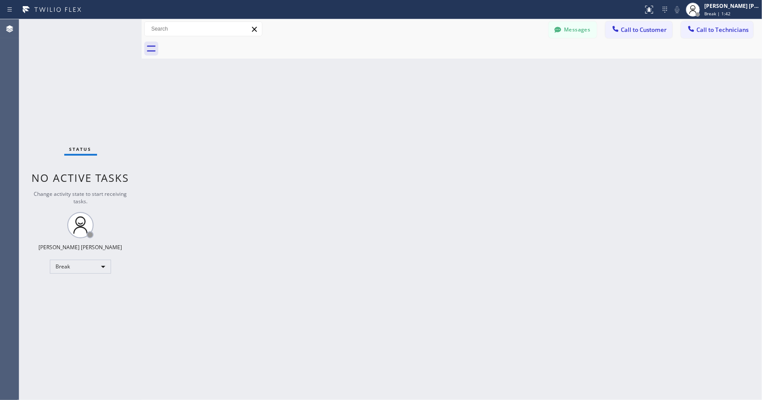
click at [541, 163] on div "Back to Dashboard Change Sender ID Customers Technicians Select a contact Outbo…" at bounding box center [452, 209] width 620 height 381
click
